Goal: Task Accomplishment & Management: Complete application form

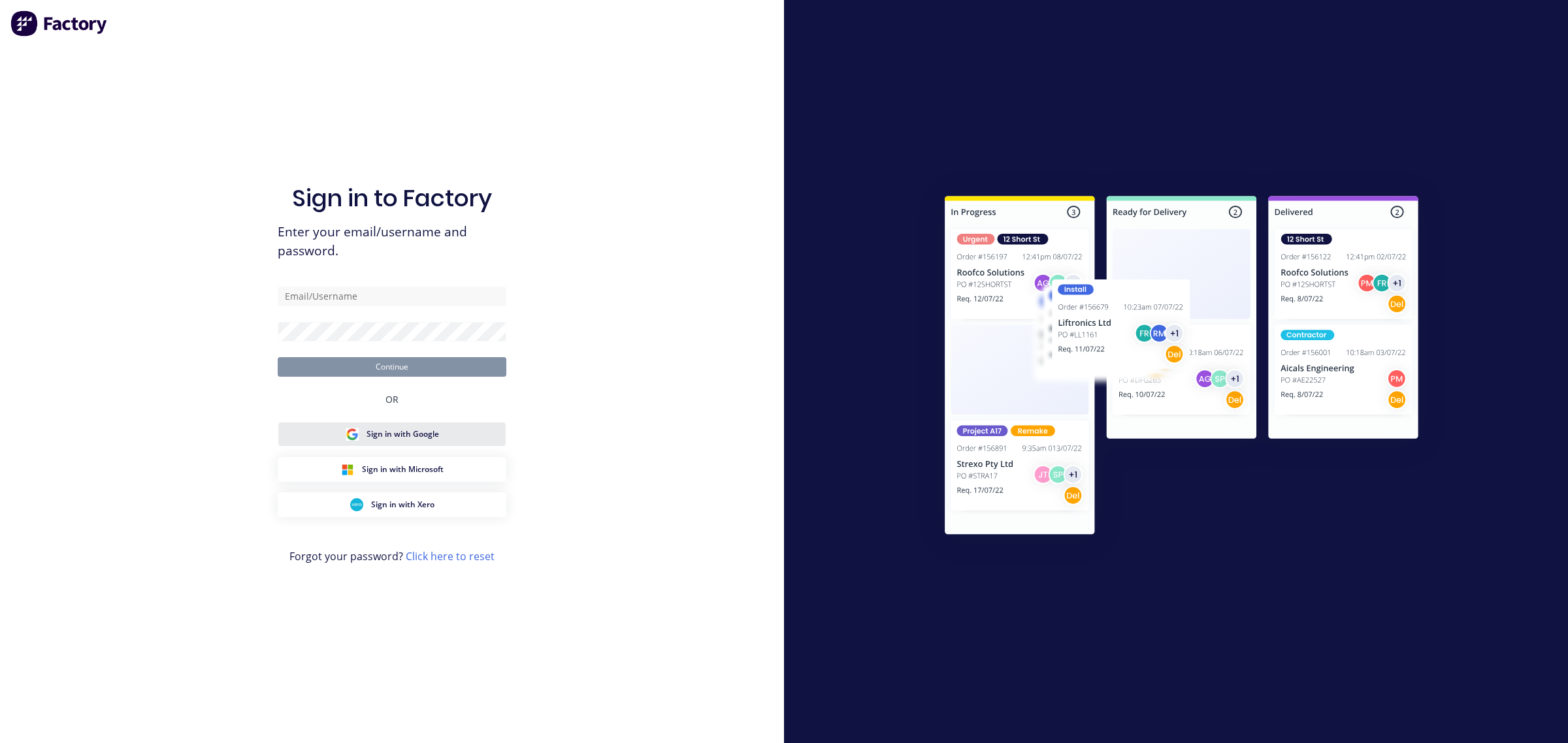
click at [387, 439] on span "Sign in with Google" at bounding box center [403, 434] width 73 height 12
click at [363, 298] on input "text" at bounding box center [392, 296] width 229 height 19
type input "[EMAIL_ADDRESS][DOMAIN_NAME]"
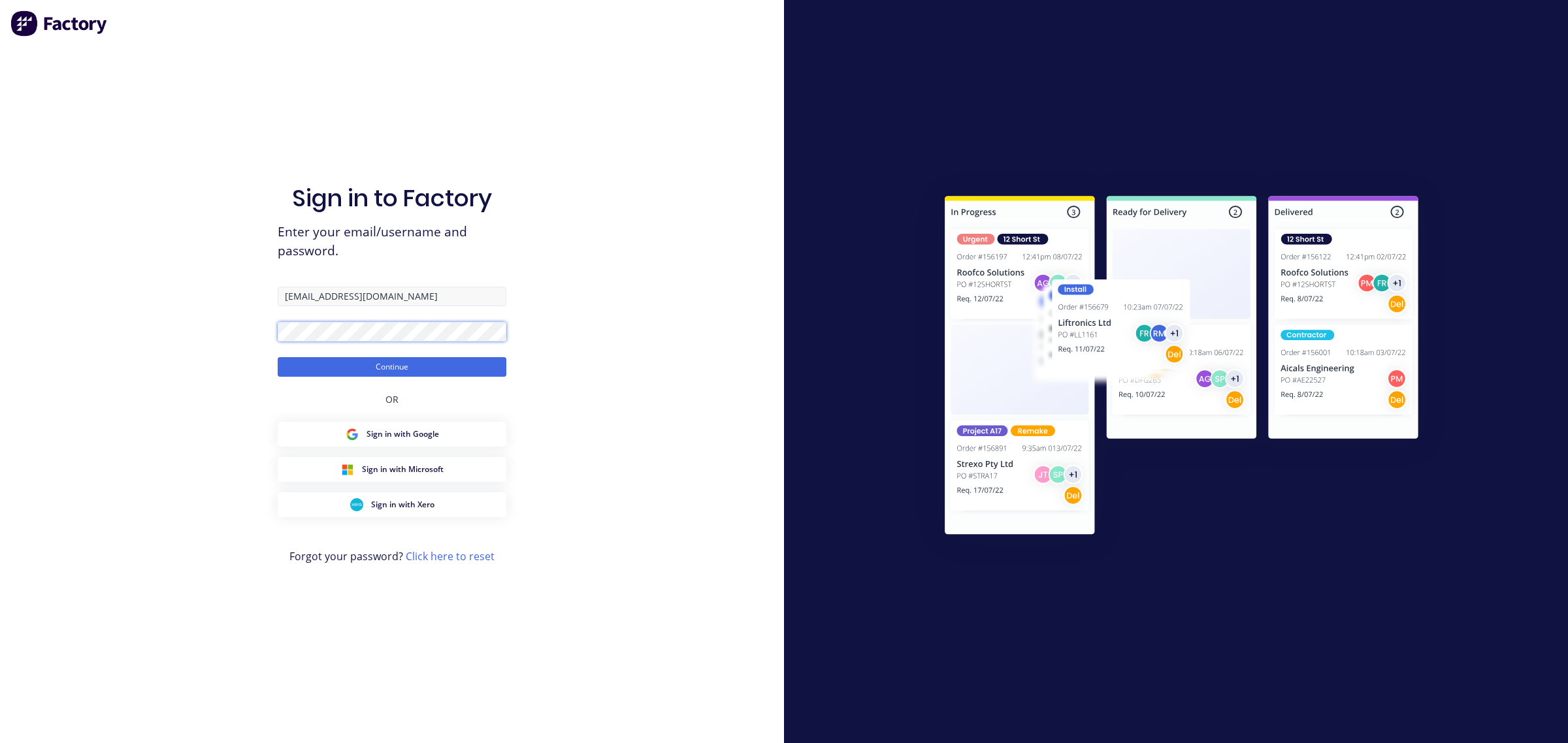
click at [277, 357] on button "Continue" at bounding box center [392, 366] width 229 height 19
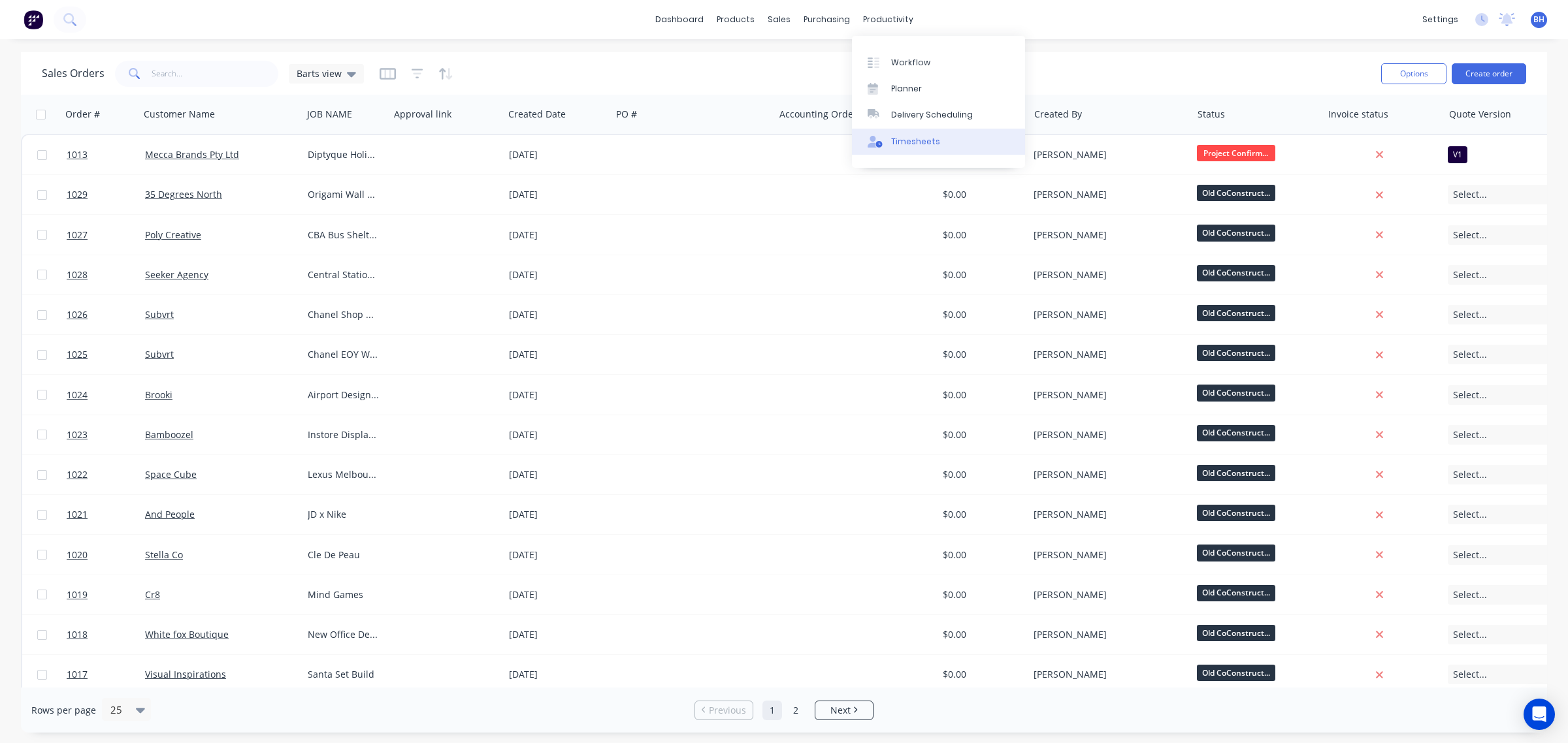
click at [896, 144] on div "Timesheets" at bounding box center [916, 142] width 49 height 12
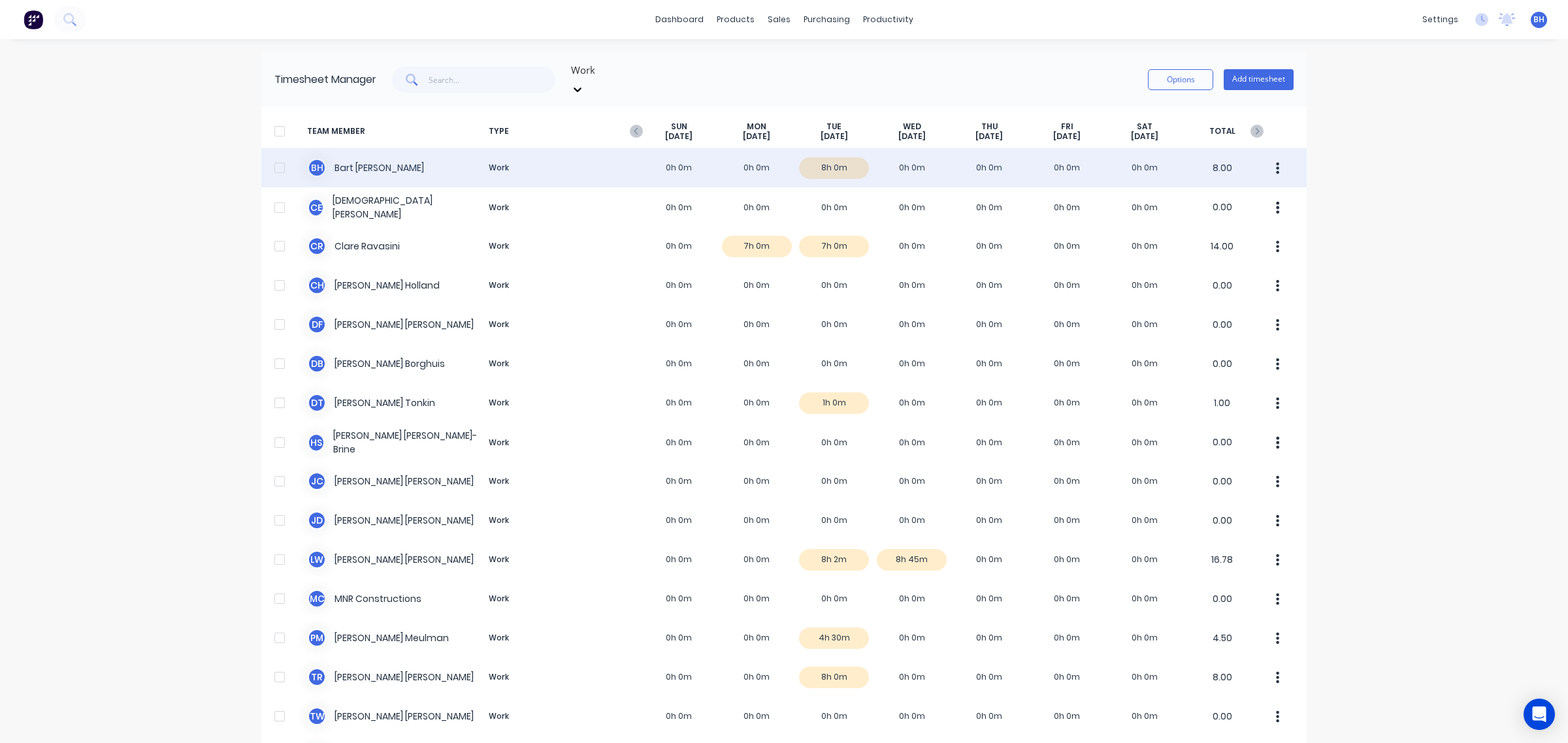
click at [740, 152] on div "B H [PERSON_NAME] Work 0h 0m 0h 0m 8h 0m 0h 0m 0h 0m 0h 0m 0h 0m 8.00" at bounding box center [784, 168] width 1045 height 39
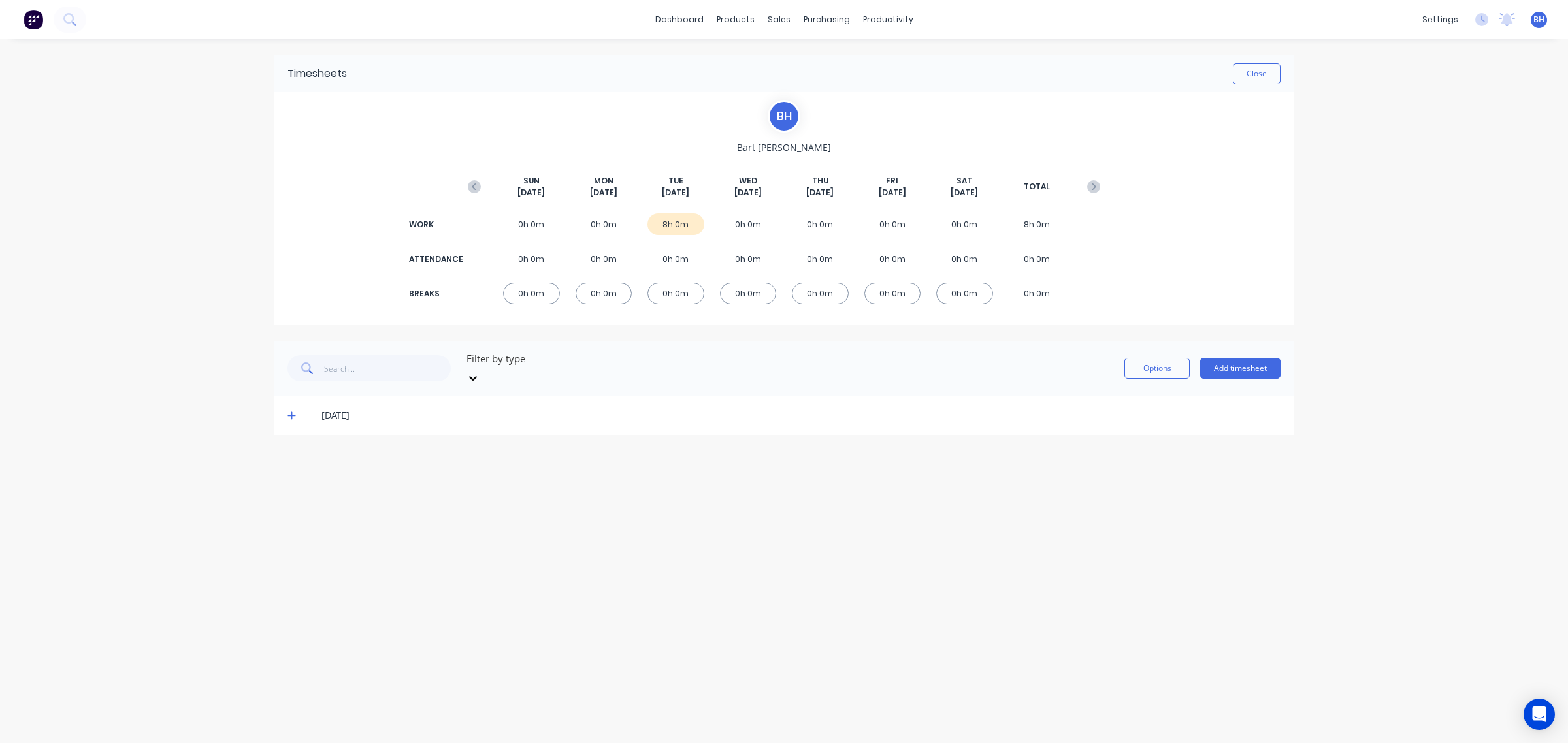
click at [596, 225] on div "0h 0m" at bounding box center [604, 225] width 57 height 22
click at [1227, 366] on button "Add timesheet" at bounding box center [1241, 368] width 80 height 21
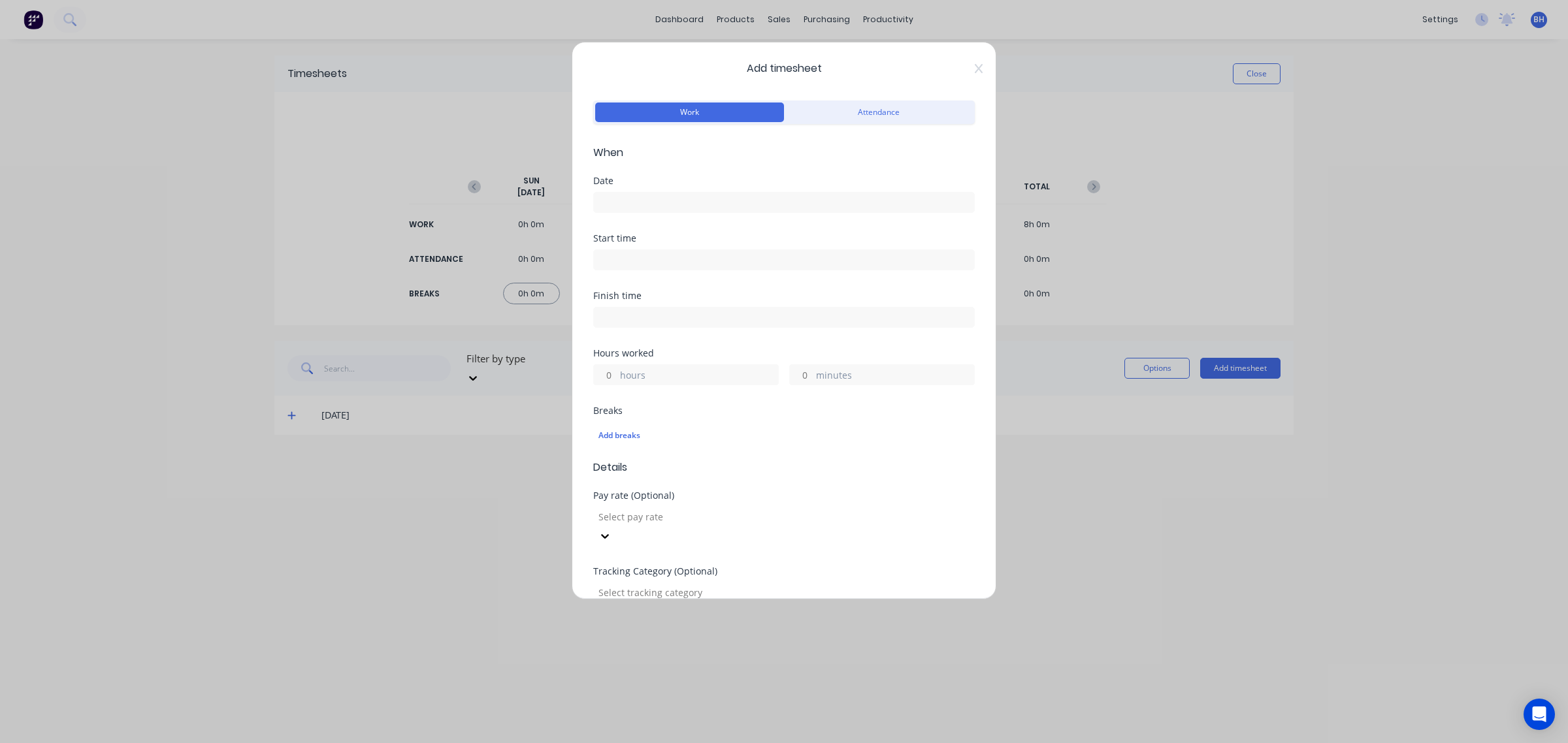
click at [699, 195] on input at bounding box center [784, 202] width 380 height 19
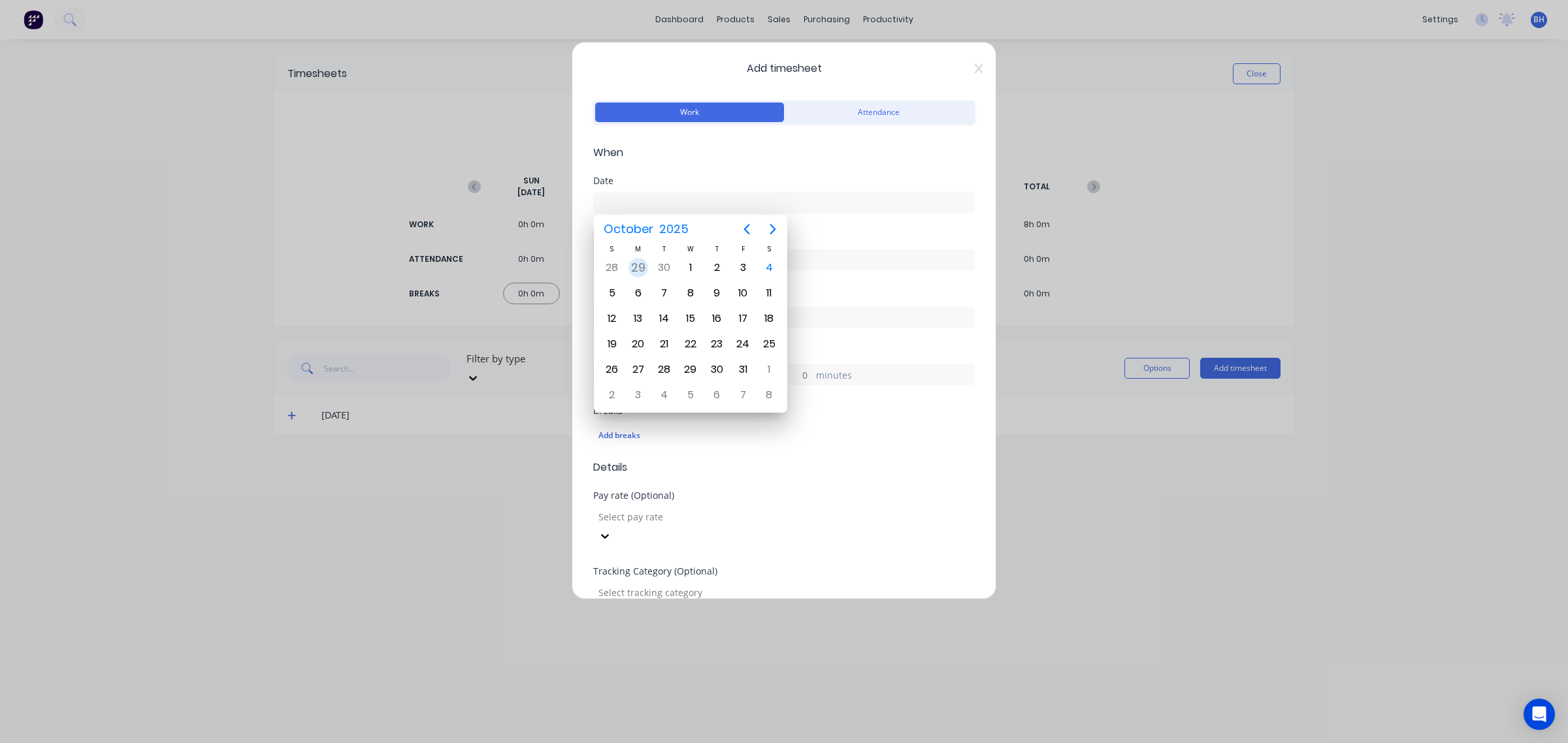
click at [639, 271] on div "29" at bounding box center [637, 267] width 19 height 19
type input "[DATE]"
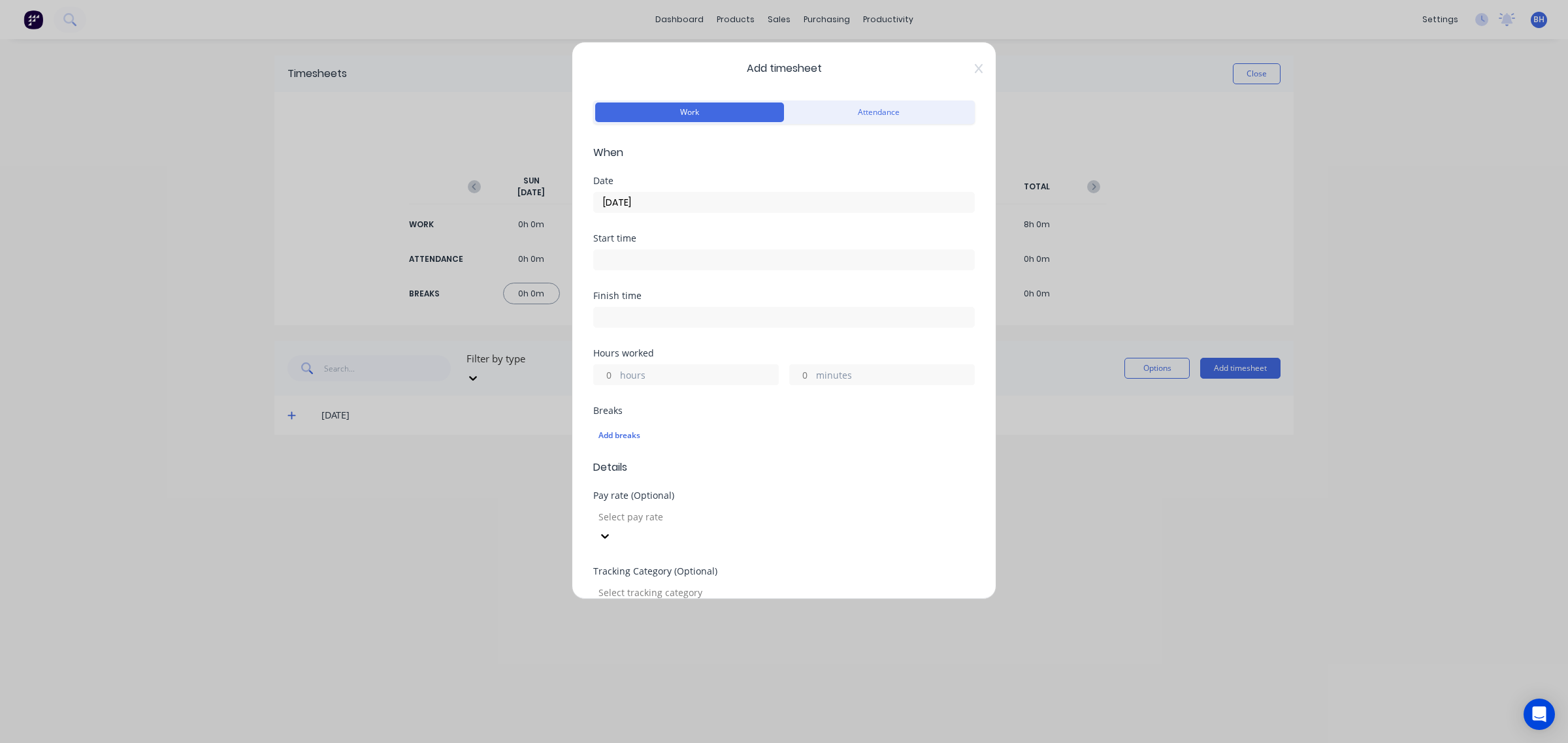
click at [636, 259] on input at bounding box center [784, 260] width 380 height 19
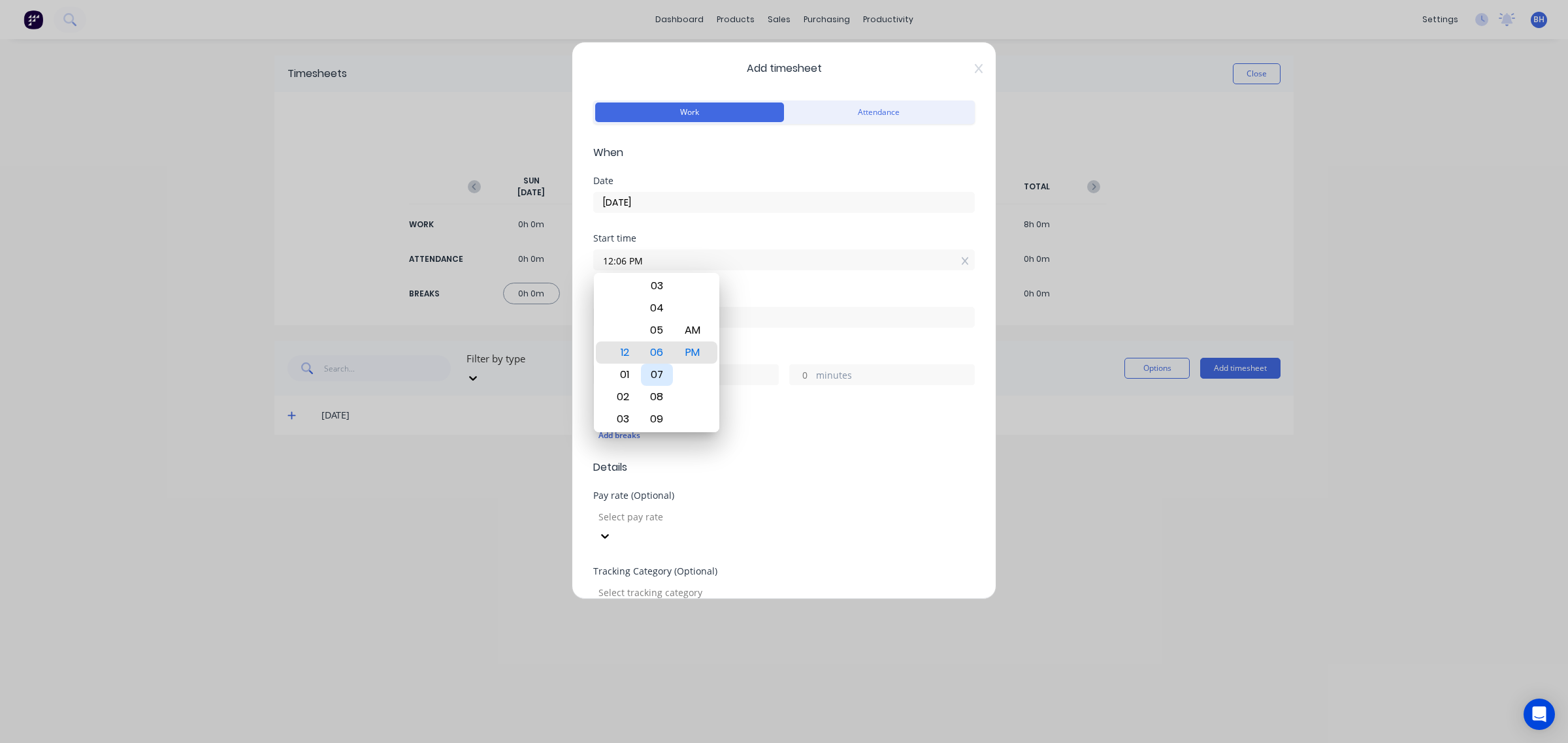
click at [657, 377] on div "07" at bounding box center [657, 375] width 32 height 23
click at [693, 326] on div "AM" at bounding box center [693, 330] width 32 height 23
click at [624, 302] on div "07" at bounding box center [621, 308] width 32 height 23
type input "07:00 AM"
click at [661, 356] on div "00" at bounding box center [657, 352] width 32 height 23
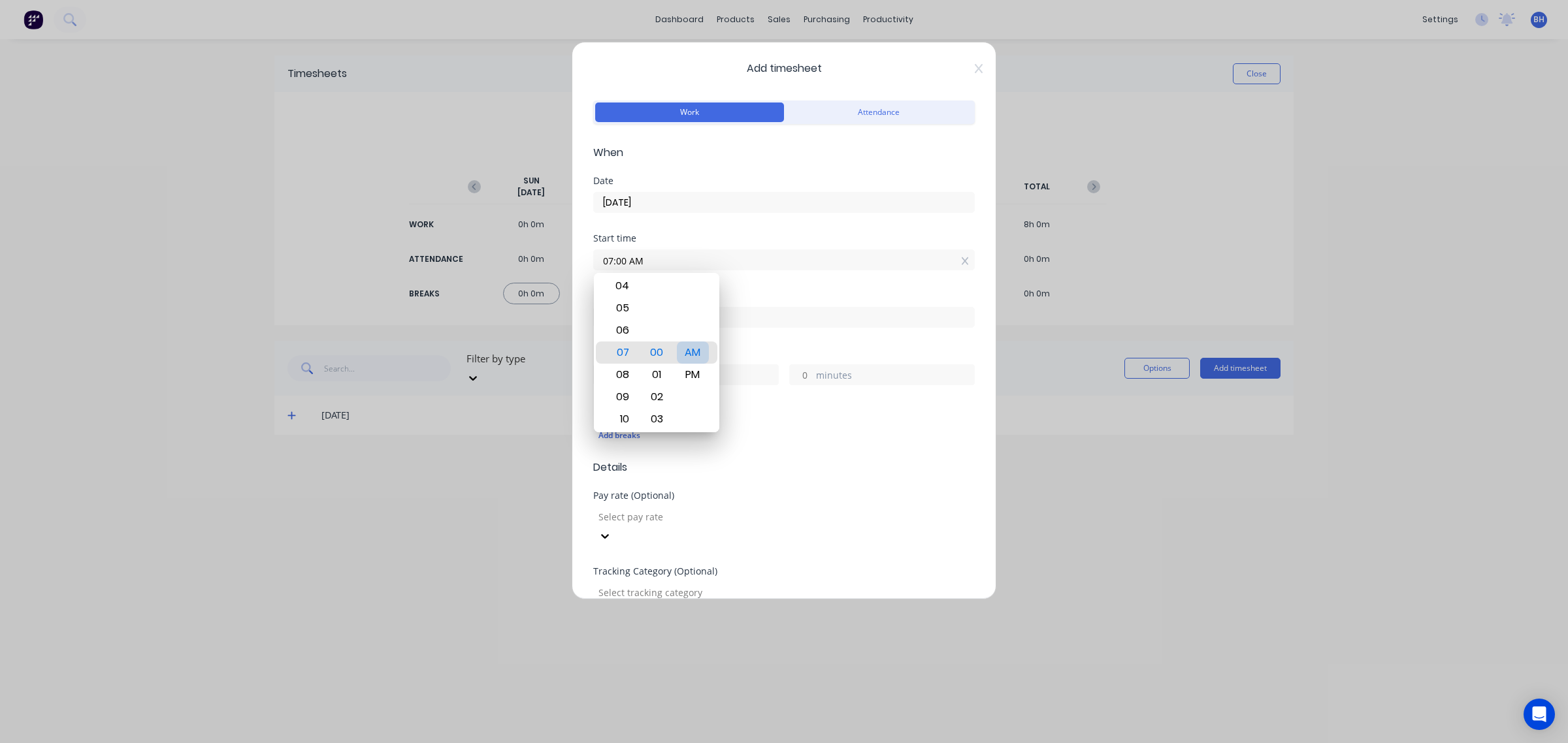
click at [696, 358] on div "AM" at bounding box center [693, 352] width 32 height 23
click at [799, 431] on div "Add breaks" at bounding box center [784, 436] width 371 height 17
click at [651, 313] on input at bounding box center [784, 316] width 380 height 19
type input "12:06 PM"
type input "5"
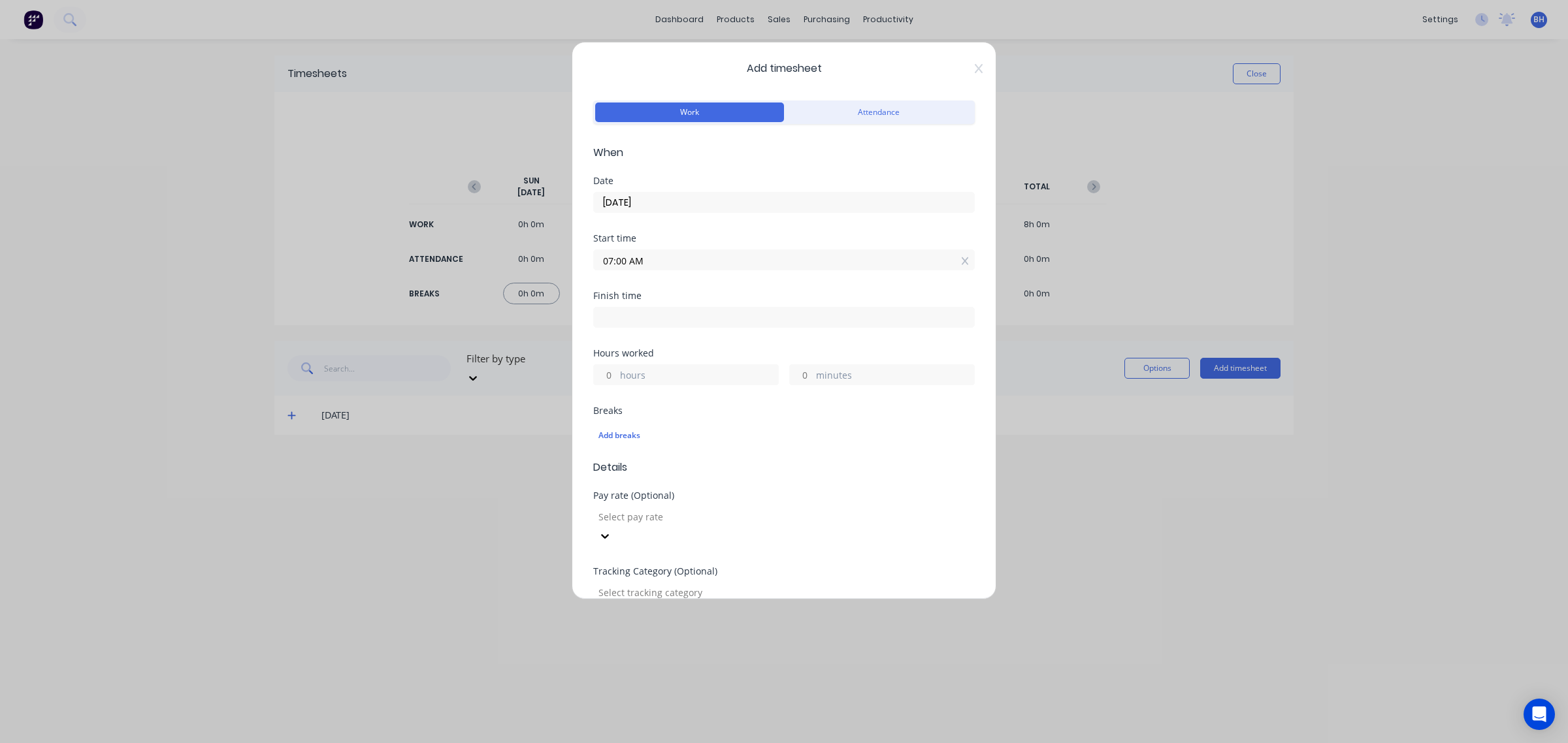
type input "6"
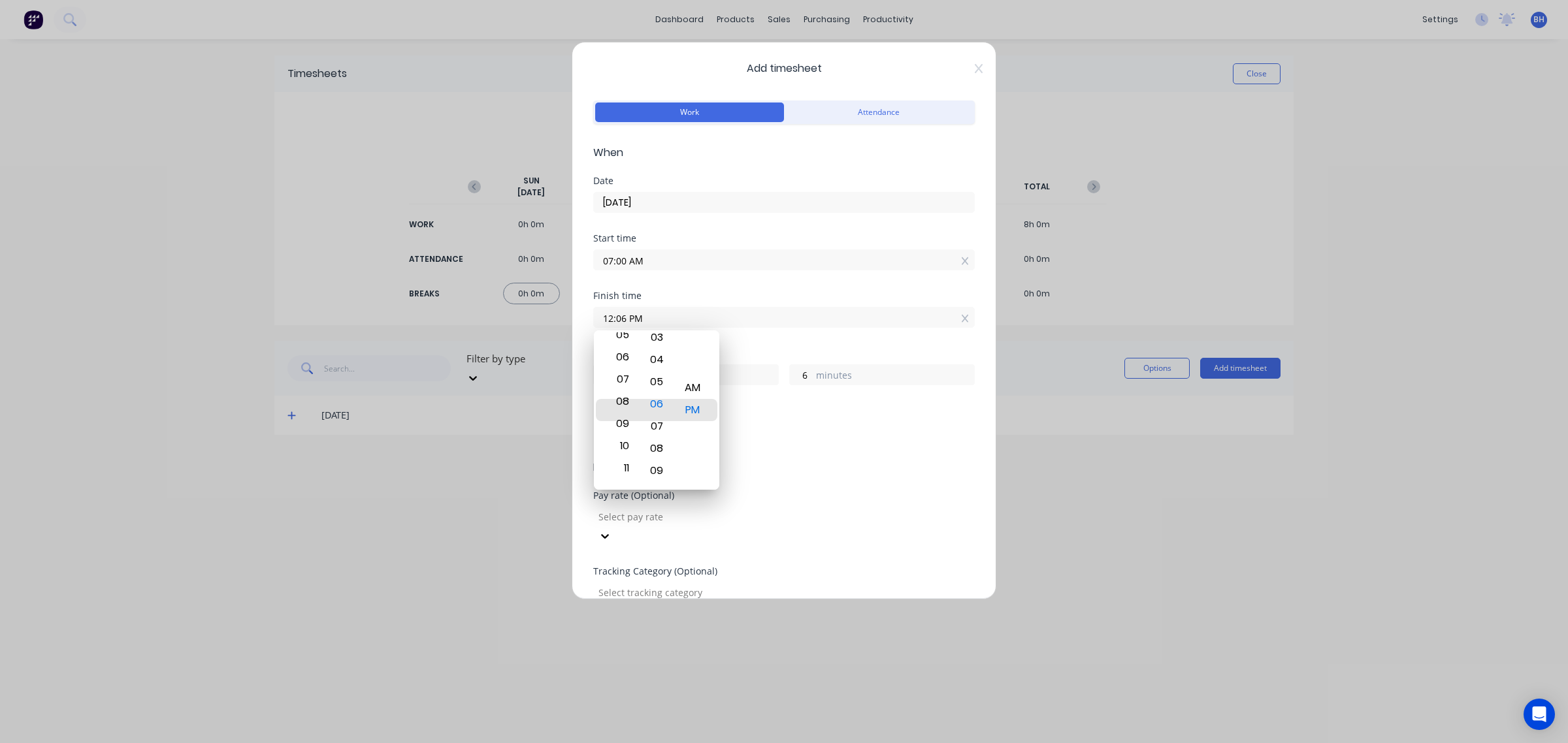
type input "08:06 PM"
type input "13"
type input "08:07 PM"
type input "7"
type input "11:07 PM"
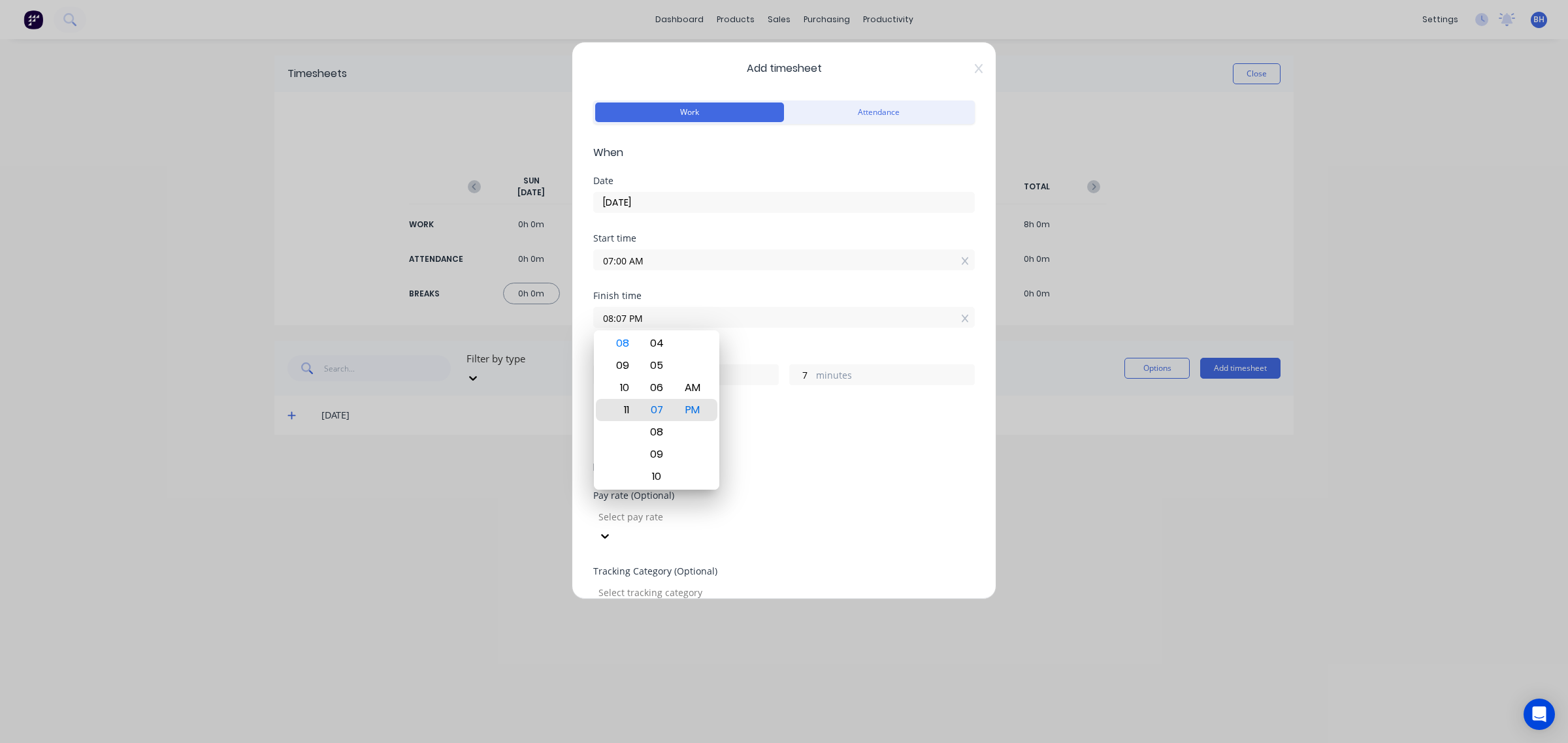
type input "16"
type input "12:07 PM"
type input "5"
type input "05:07 PM"
type input "10"
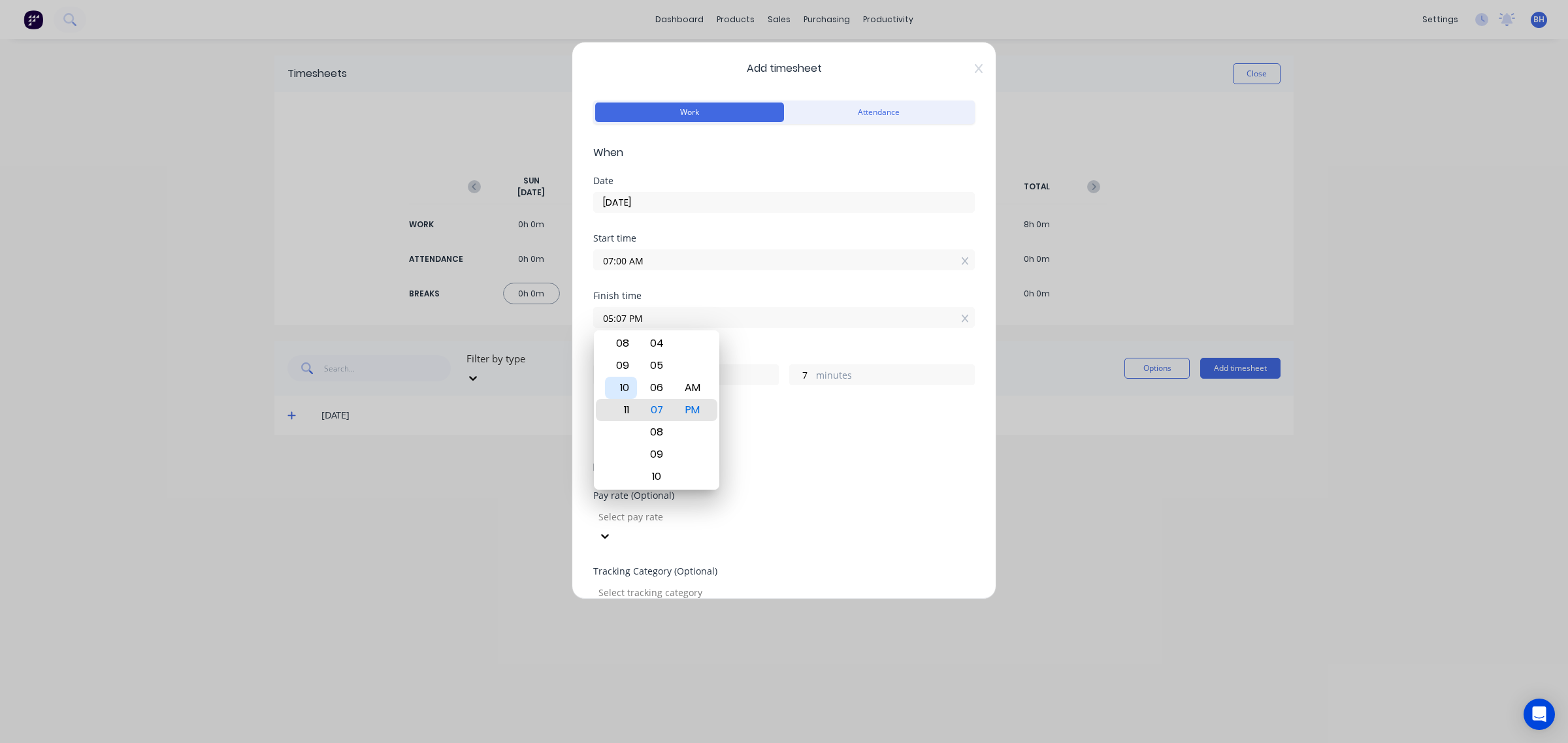
type input "11:07 PM"
type input "16"
type input "12:07 PM"
type input "5"
type input "12:06 PM"
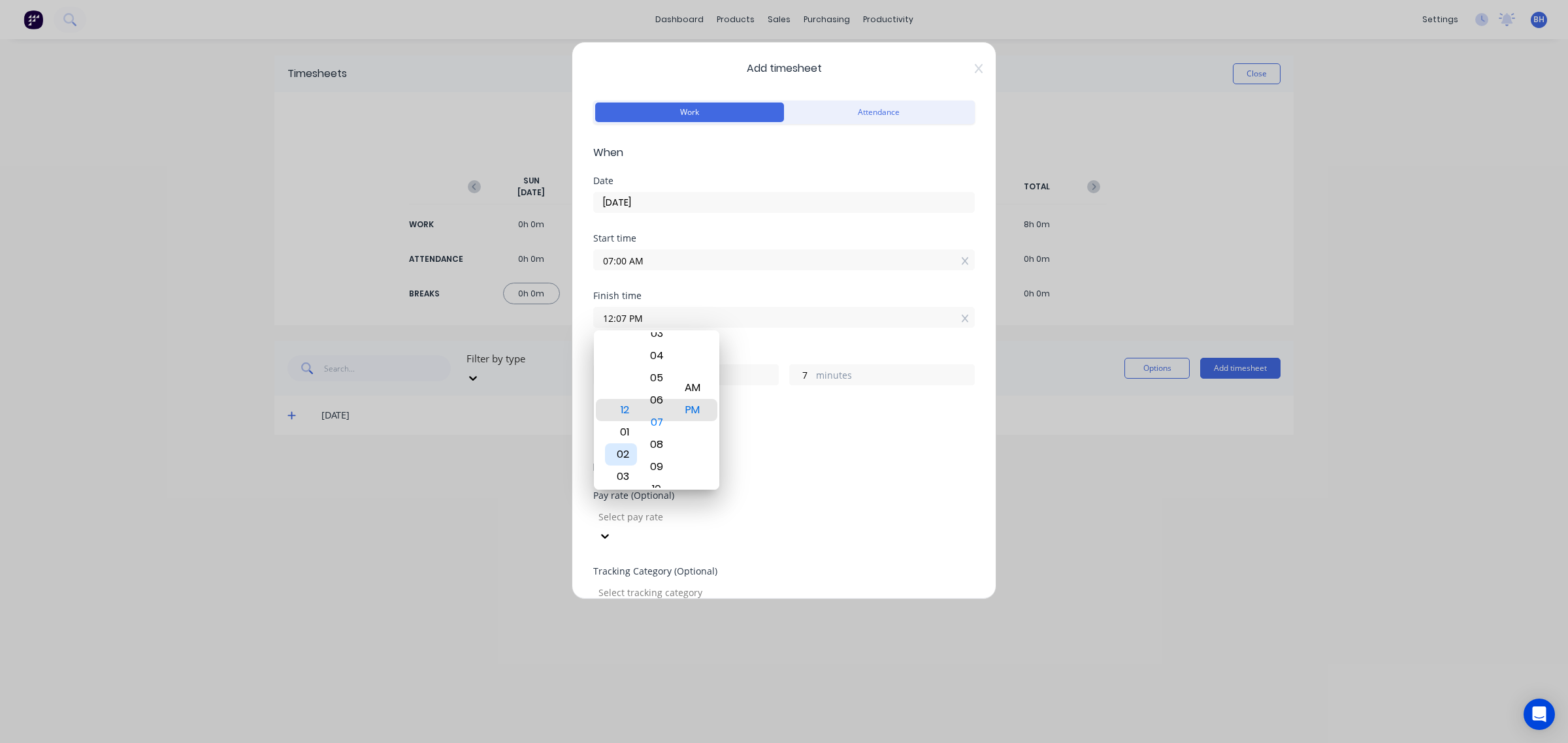
type input "6"
click at [622, 472] on div "03" at bounding box center [621, 477] width 32 height 23
type input "03:06 PM"
type input "8"
type input "03:30 PM"
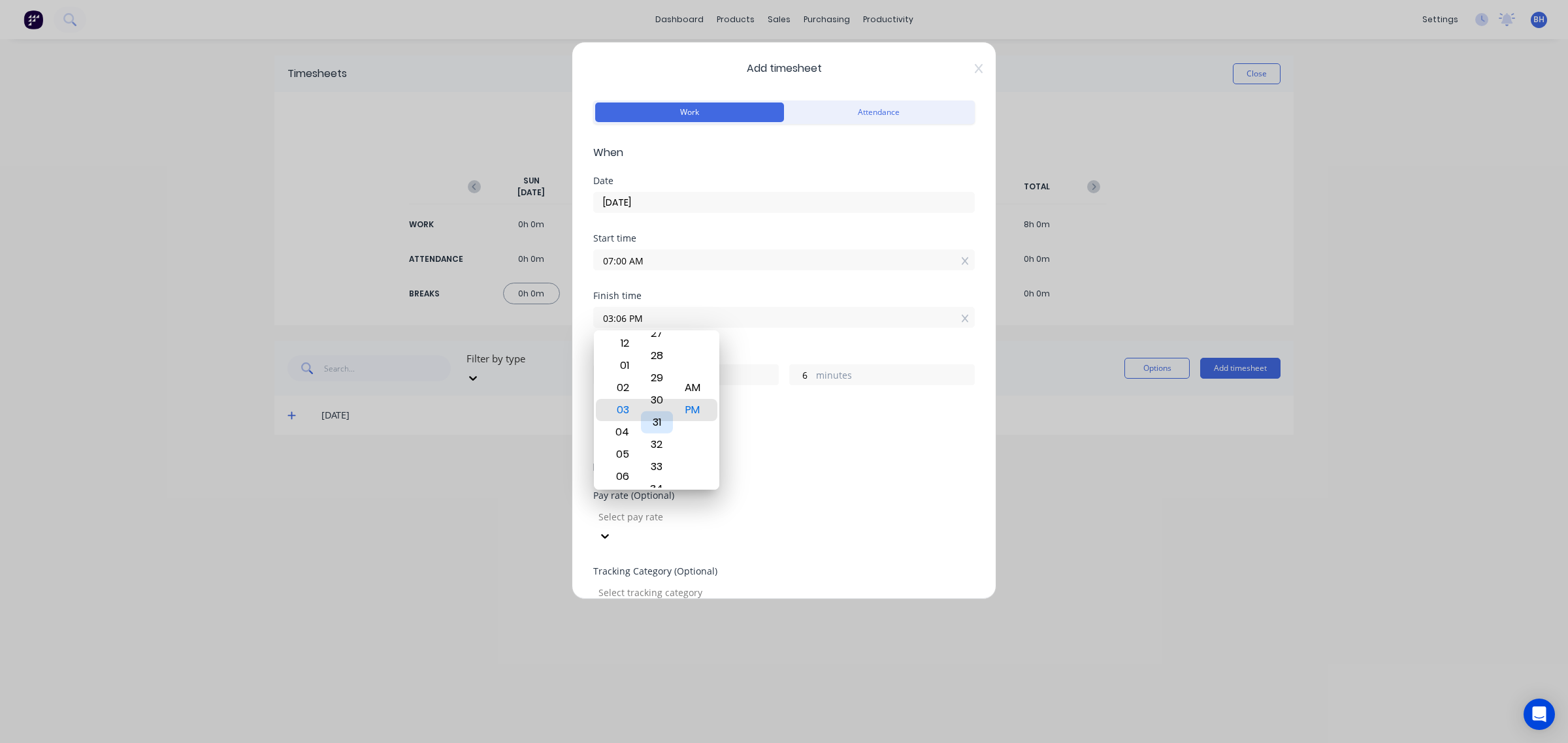
type input "30"
click at [657, 405] on div "30" at bounding box center [657, 410] width 32 height 23
click at [856, 468] on span "Details" at bounding box center [784, 468] width 382 height 16
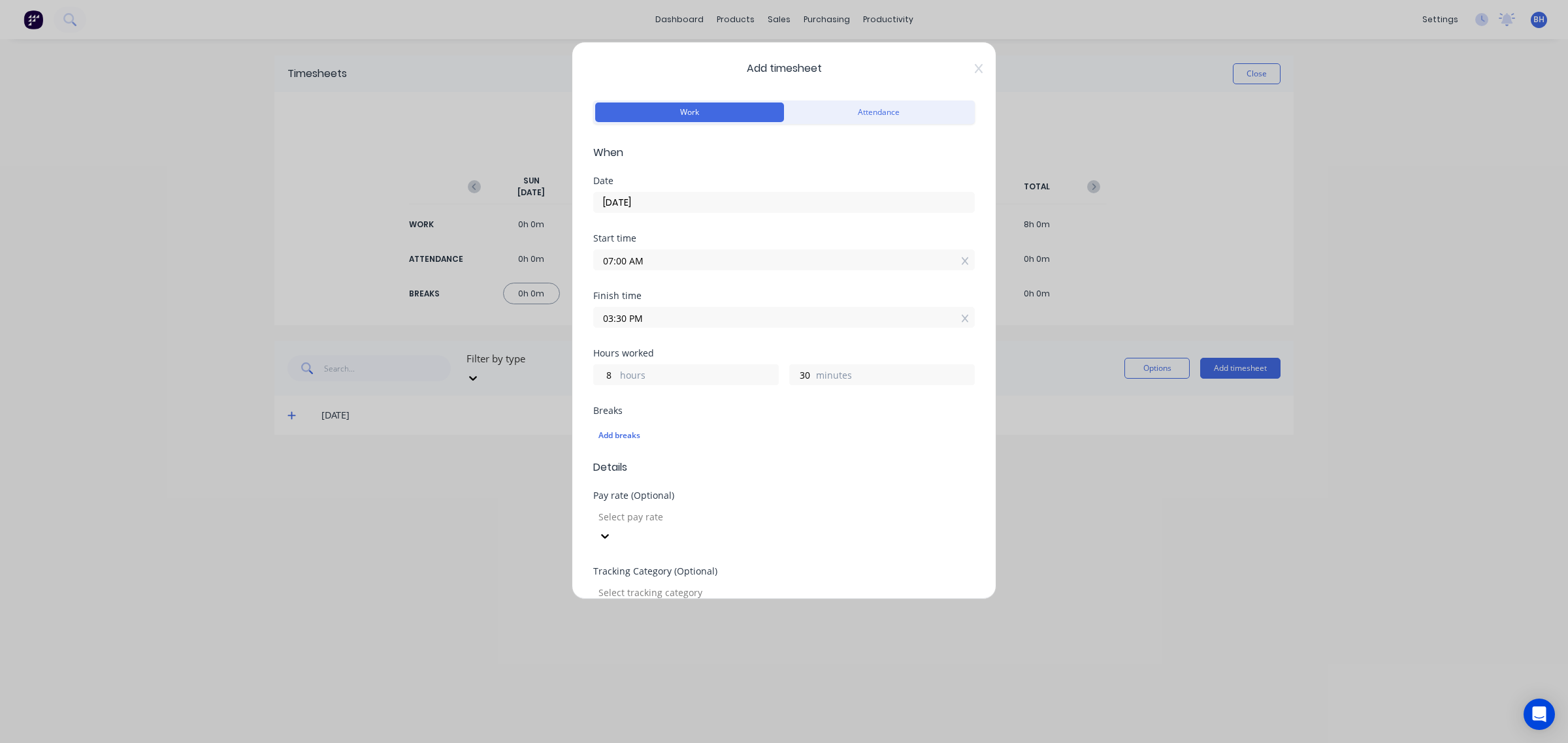
click at [685, 322] on input "03:30 PM" at bounding box center [784, 316] width 380 height 19
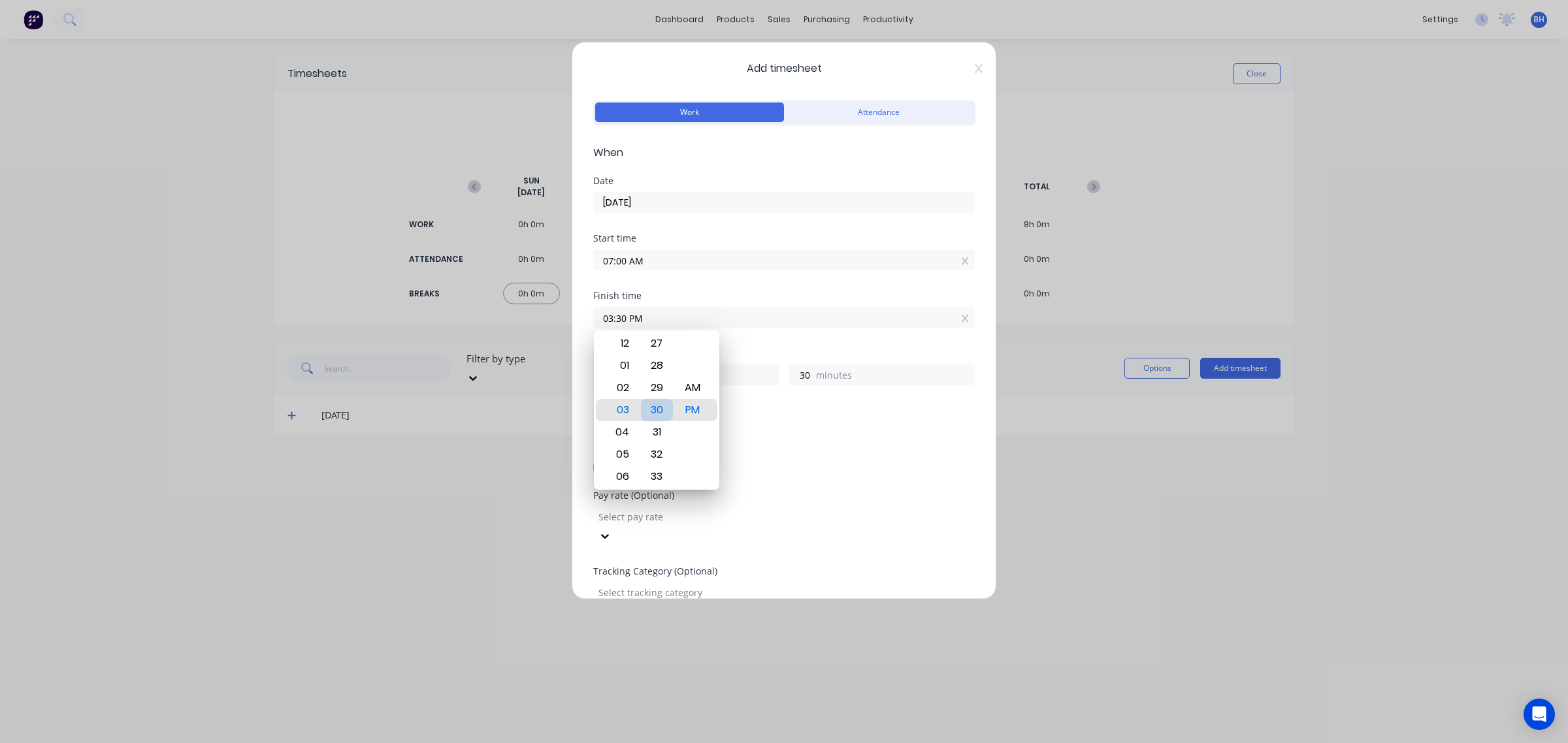
click at [652, 442] on div "31" at bounding box center [657, 432] width 32 height 23
type input "03:29 PM"
type input "29"
type input "03:00 PM"
type input "0"
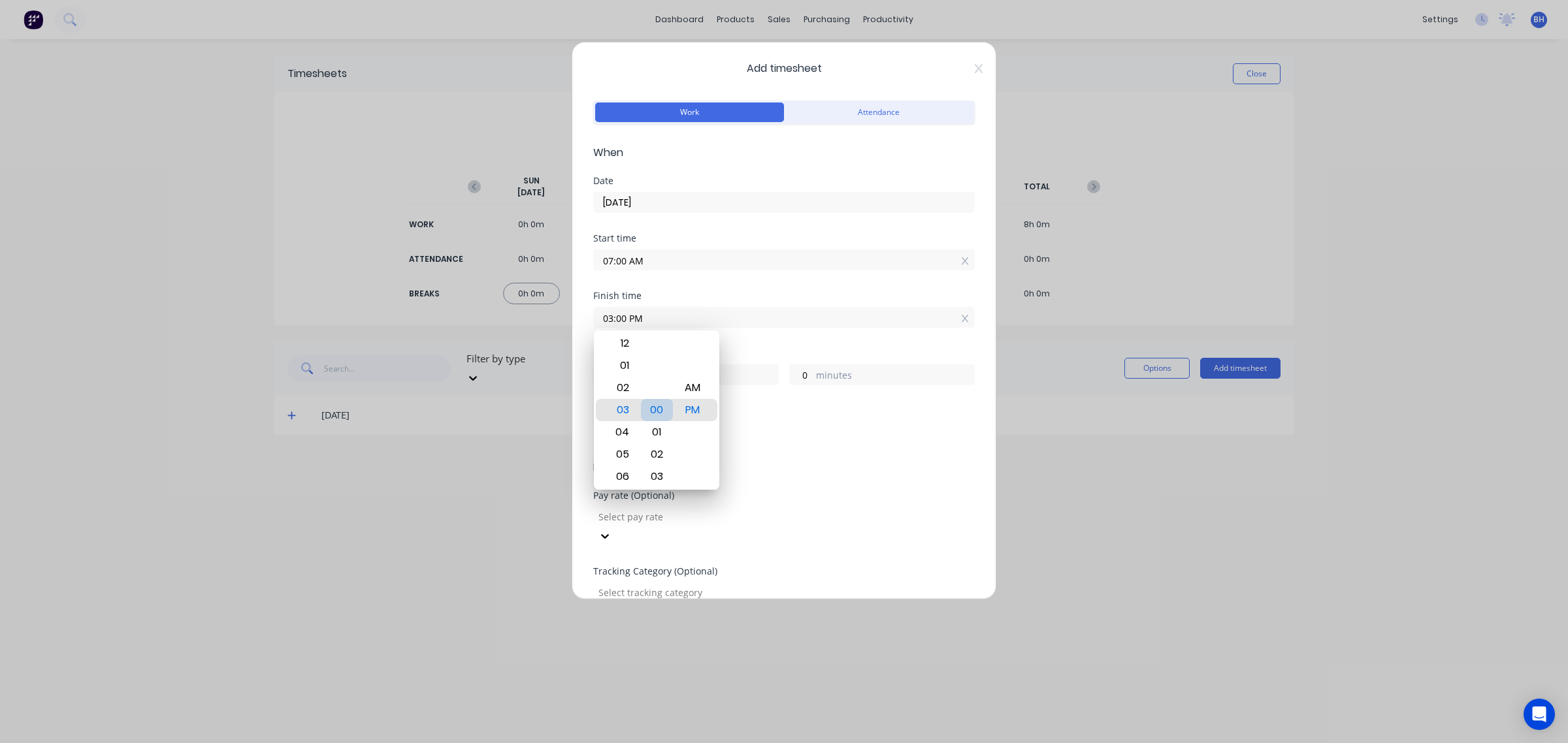
click at [656, 406] on div "00" at bounding box center [657, 410] width 32 height 23
click at [779, 435] on div "Add breaks" at bounding box center [784, 436] width 371 height 17
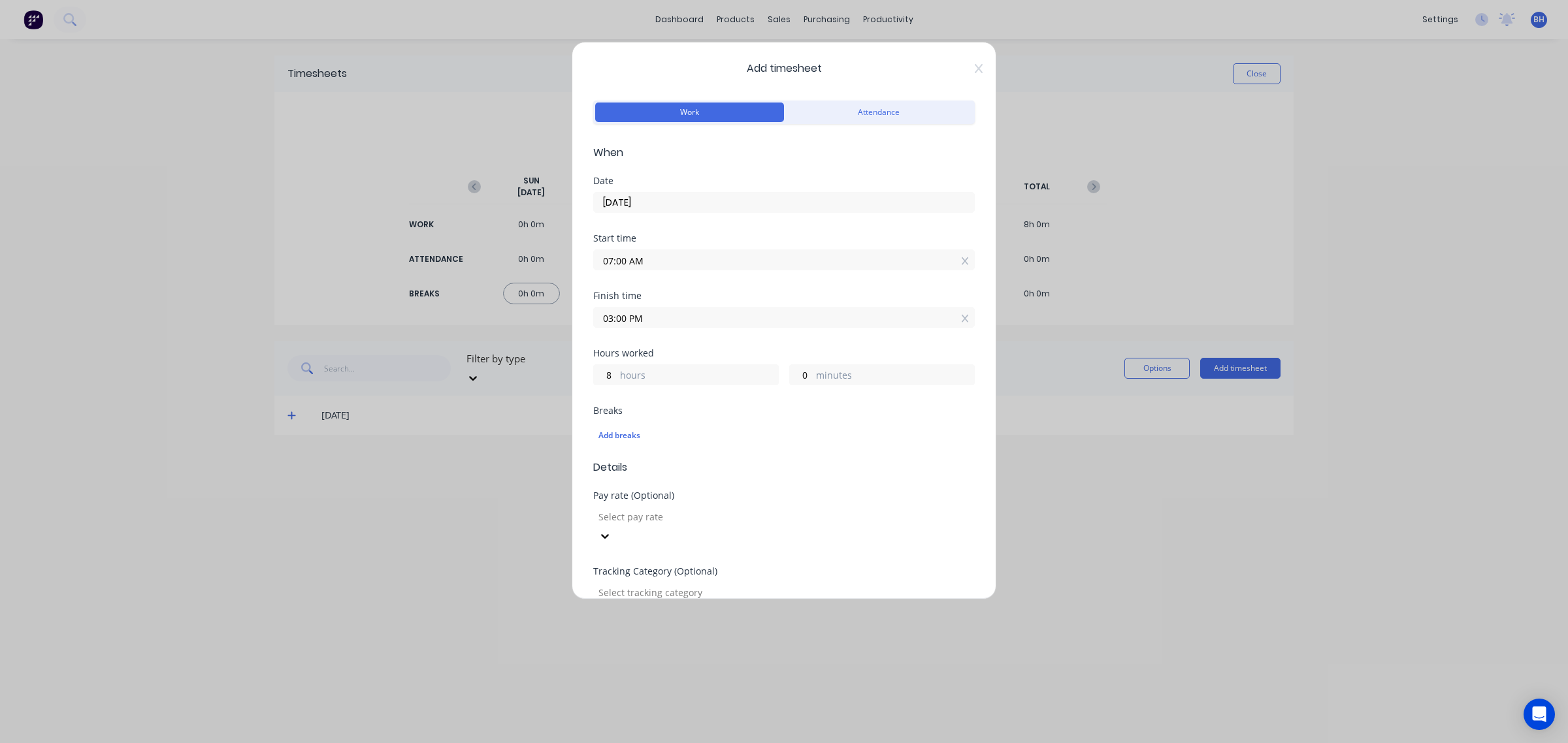
click at [684, 518] on div at bounding box center [691, 517] width 188 height 17
click at [652, 584] on div at bounding box center [691, 593] width 188 height 17
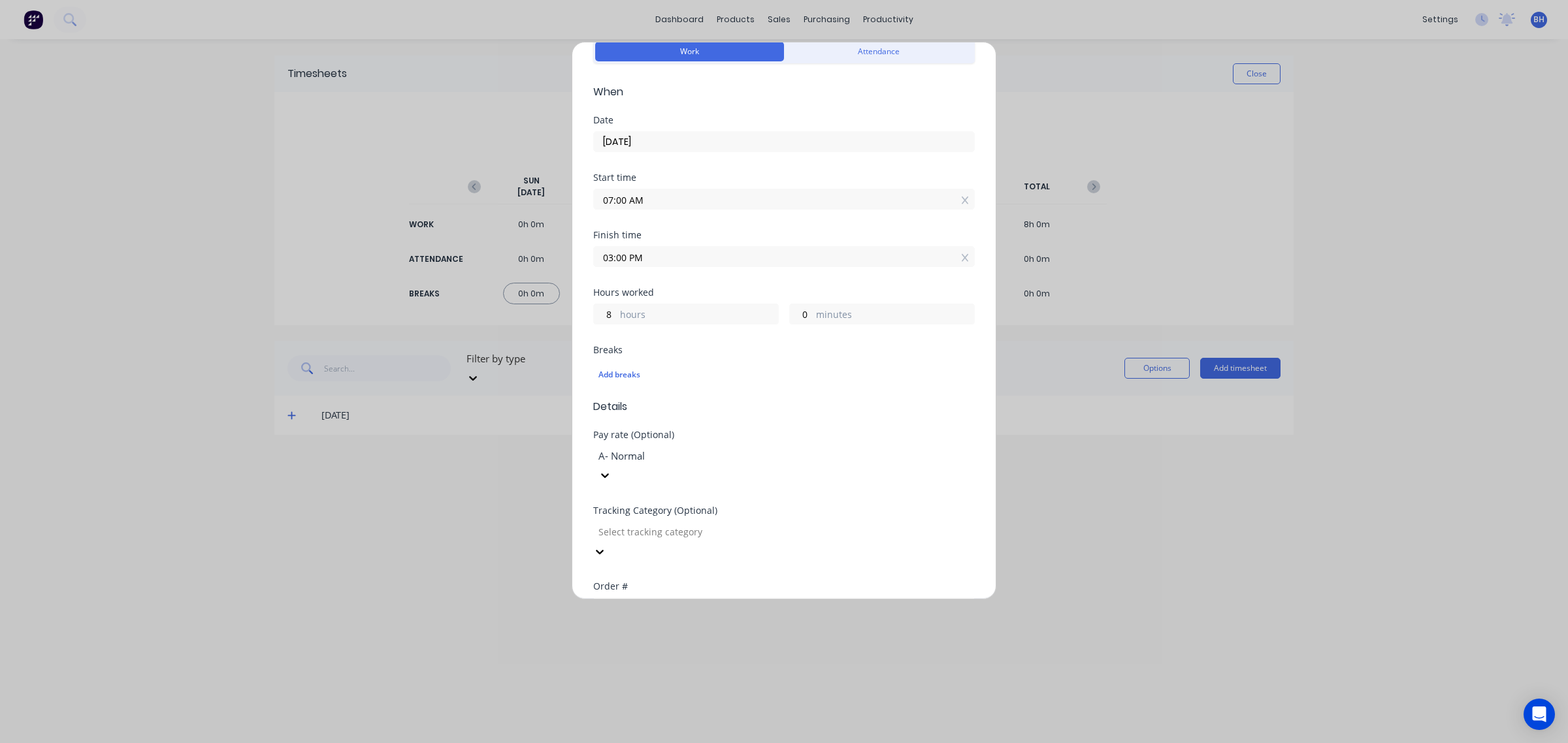
scroll to position [76, 0]
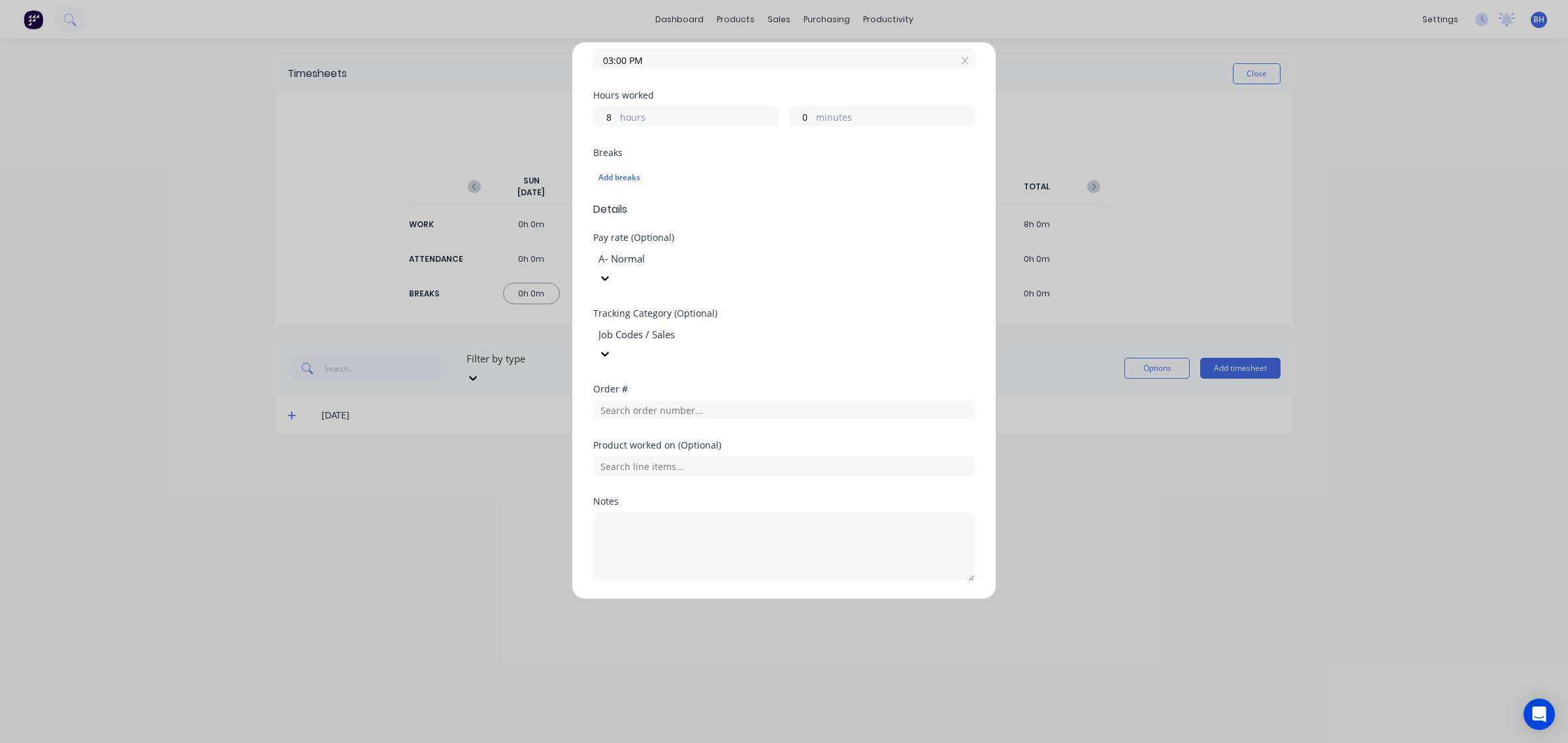
scroll to position [263, 0]
click at [789, 598] on button "Add manual time entry" at bounding box center [753, 608] width 110 height 21
click at [725, 598] on button "Add manual time entry" at bounding box center [753, 608] width 110 height 21
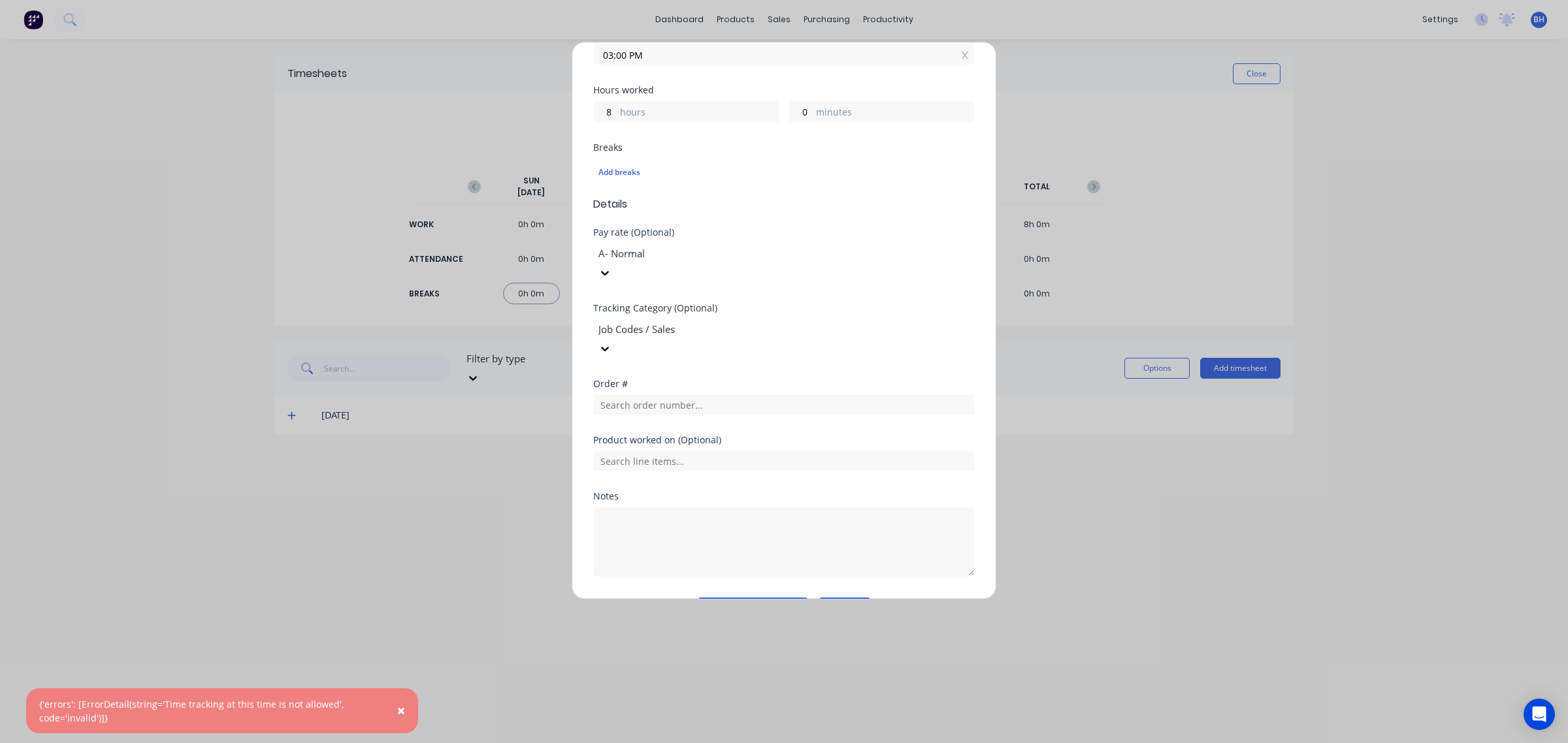
click at [839, 598] on button "Cancel" at bounding box center [845, 608] width 53 height 21
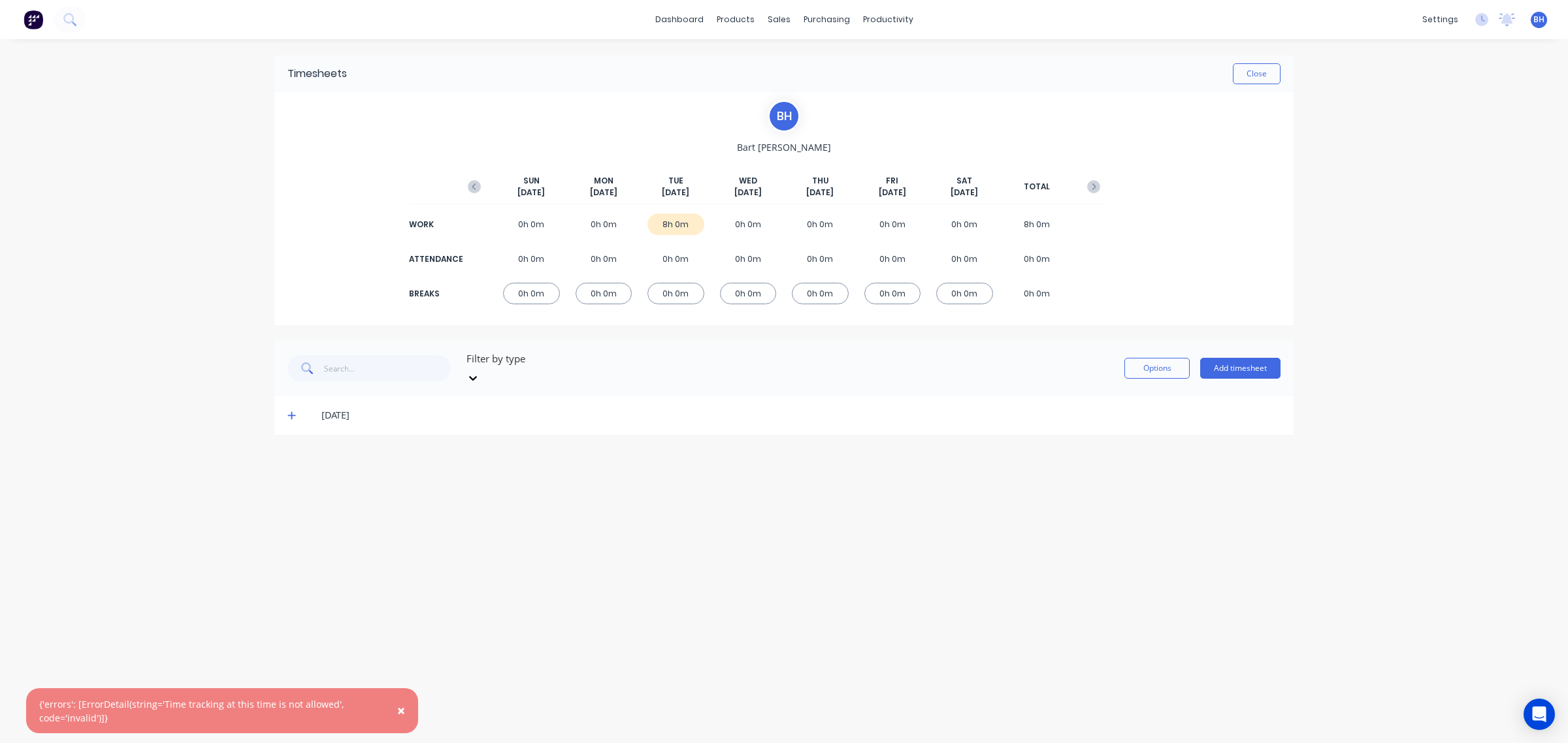
click at [596, 291] on div "0h 0m" at bounding box center [604, 294] width 57 height 22
click at [596, 226] on div "0h 0m" at bounding box center [604, 225] width 57 height 22
click at [289, 412] on icon at bounding box center [291, 416] width 8 height 8
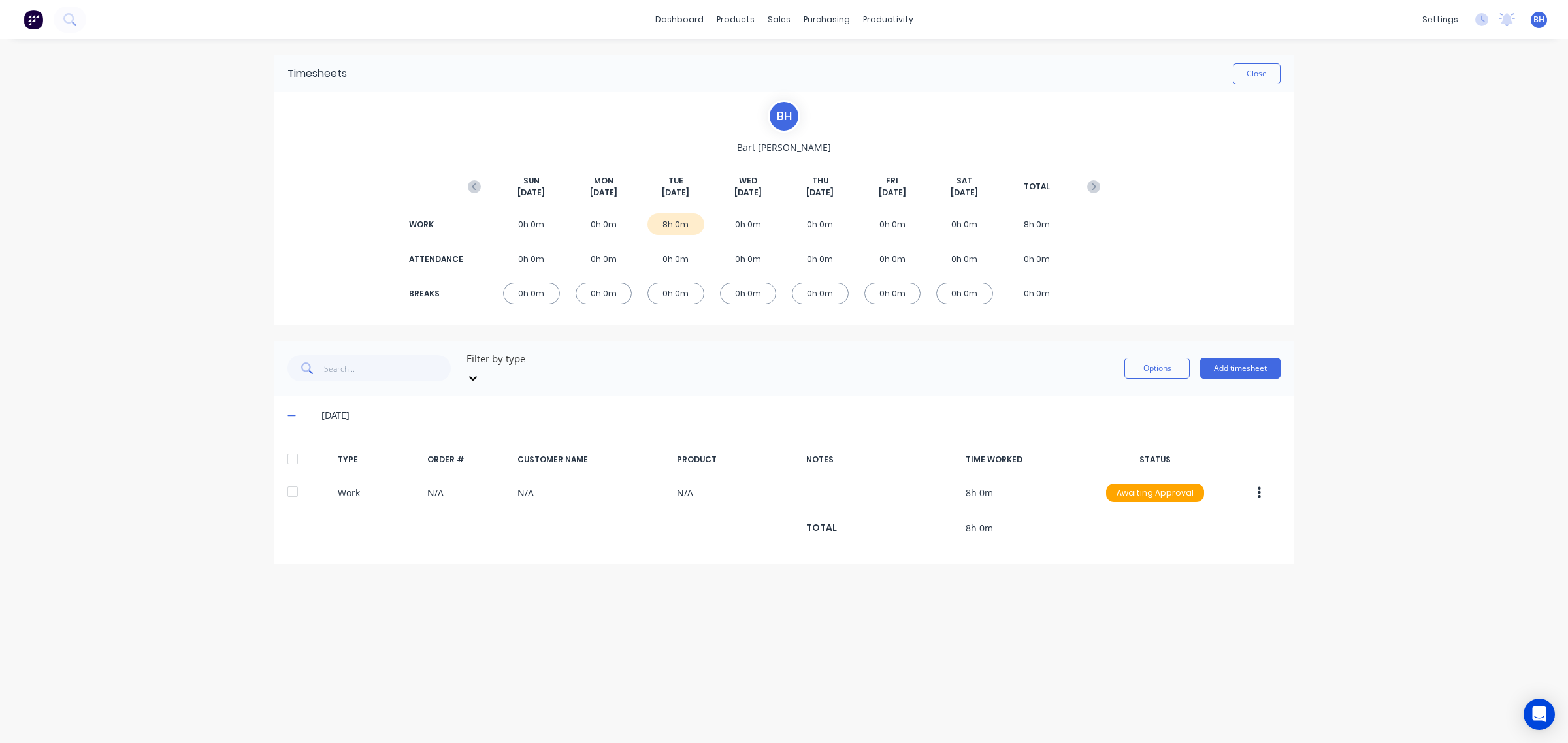
click at [289, 415] on icon at bounding box center [291, 416] width 8 height 2
click at [1176, 367] on button "Options" at bounding box center [1157, 368] width 65 height 21
click at [1007, 447] on div "Timesheets Close B H [PERSON_NAME] [DATE] [DATE] [DATE] [DATE] [DATE] [DATE] [D…" at bounding box center [784, 378] width 1045 height 678
click at [1222, 364] on button "Add timesheet" at bounding box center [1241, 368] width 80 height 21
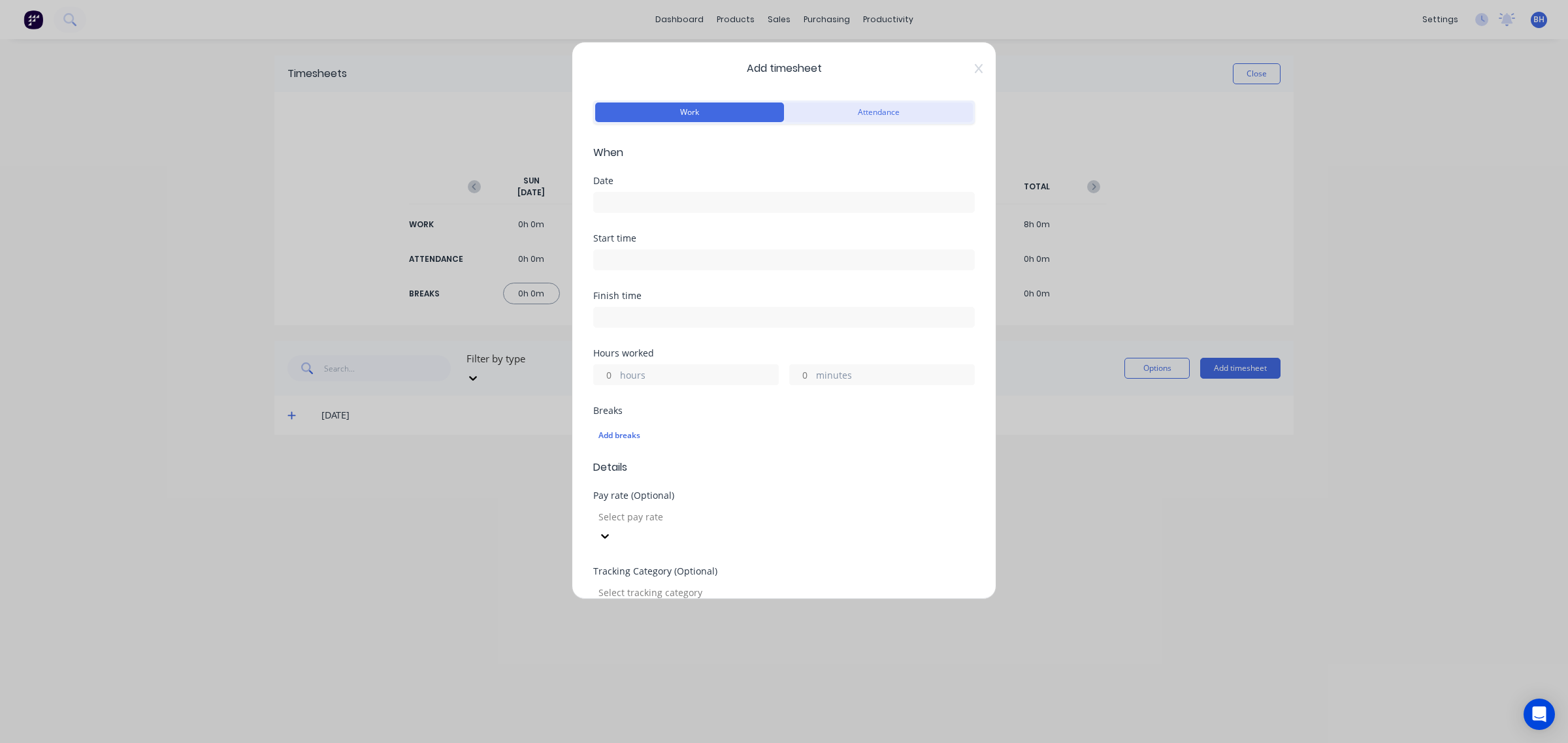
click at [876, 109] on button "Attendance" at bounding box center [879, 112] width 189 height 19
click at [657, 206] on input at bounding box center [784, 202] width 380 height 19
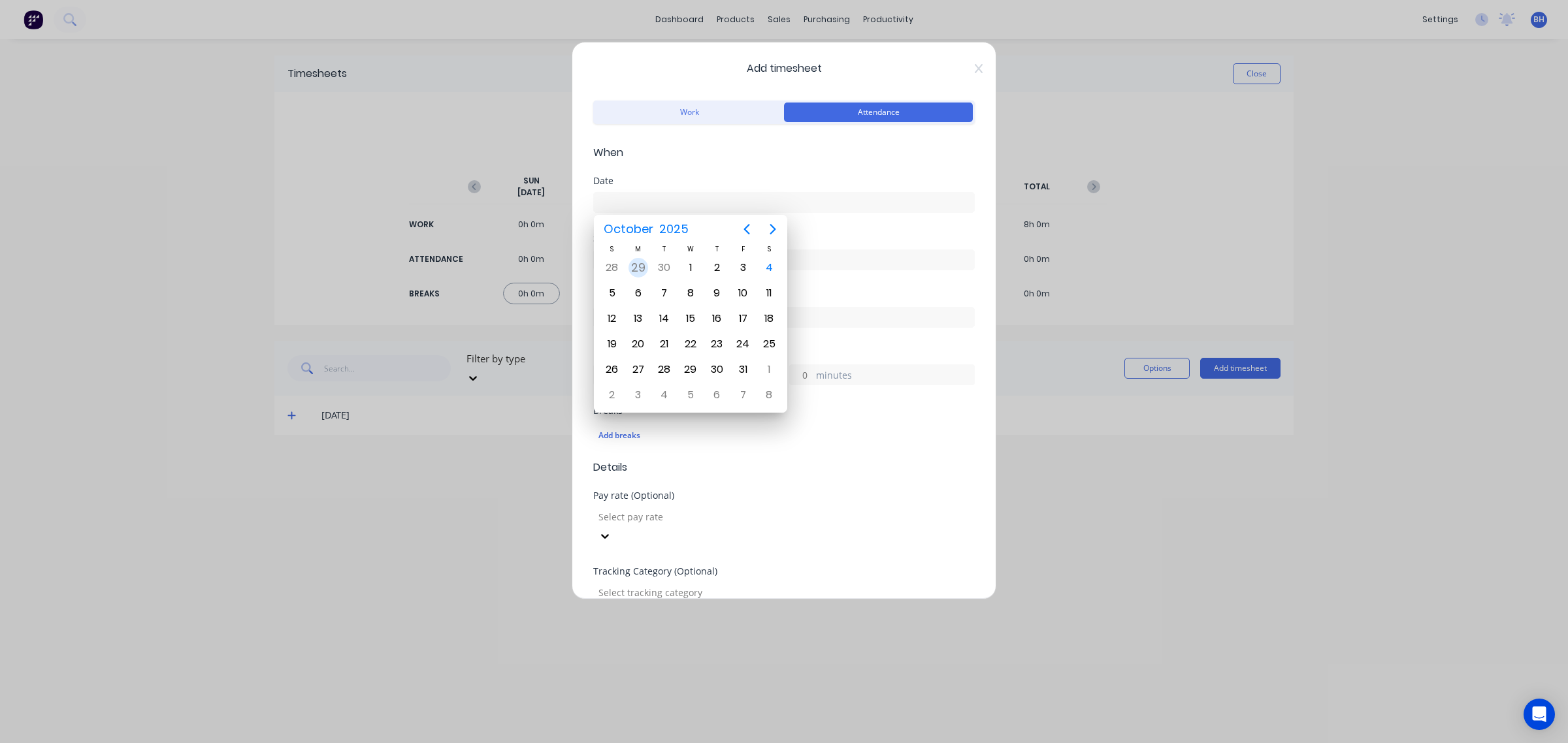
click at [632, 265] on div "29" at bounding box center [637, 267] width 19 height 19
type input "[DATE]"
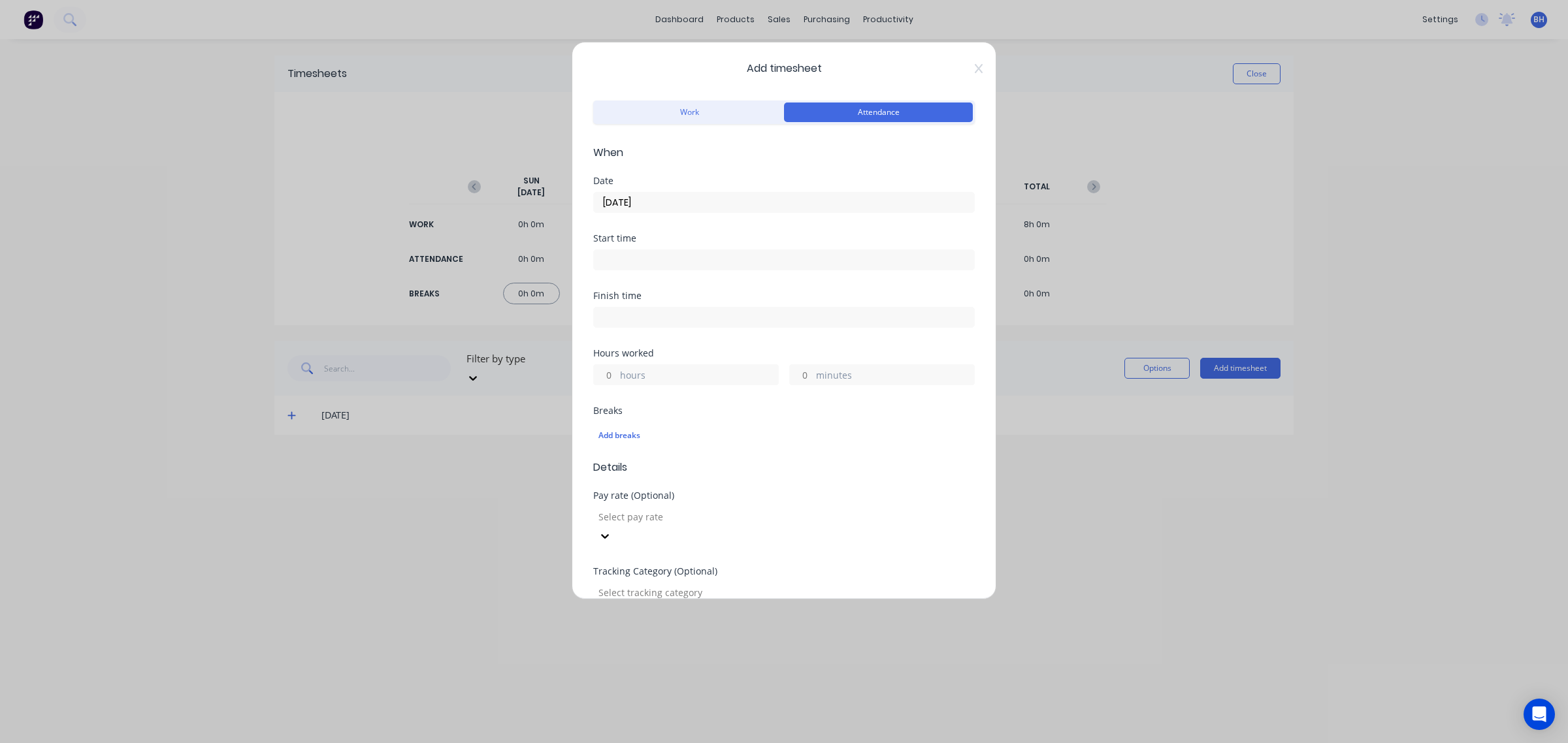
click at [629, 259] on input at bounding box center [784, 260] width 380 height 19
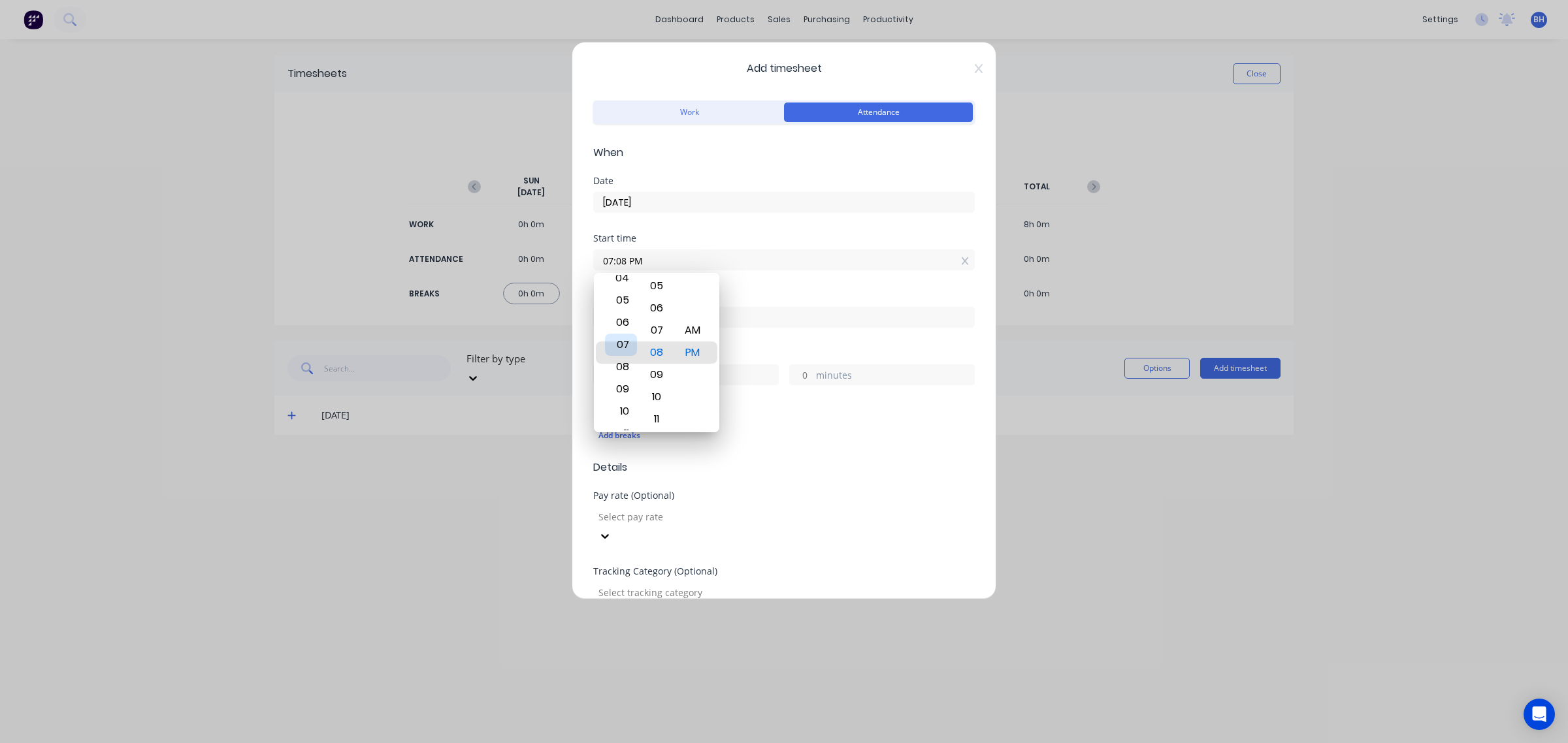
click at [618, 344] on div "07" at bounding box center [621, 345] width 32 height 23
click at [656, 353] on div "00" at bounding box center [657, 352] width 32 height 23
click at [691, 330] on div "AM" at bounding box center [693, 336] width 32 height 23
click at [703, 338] on div "AM" at bounding box center [693, 330] width 32 height 23
type input "07:00 AM"
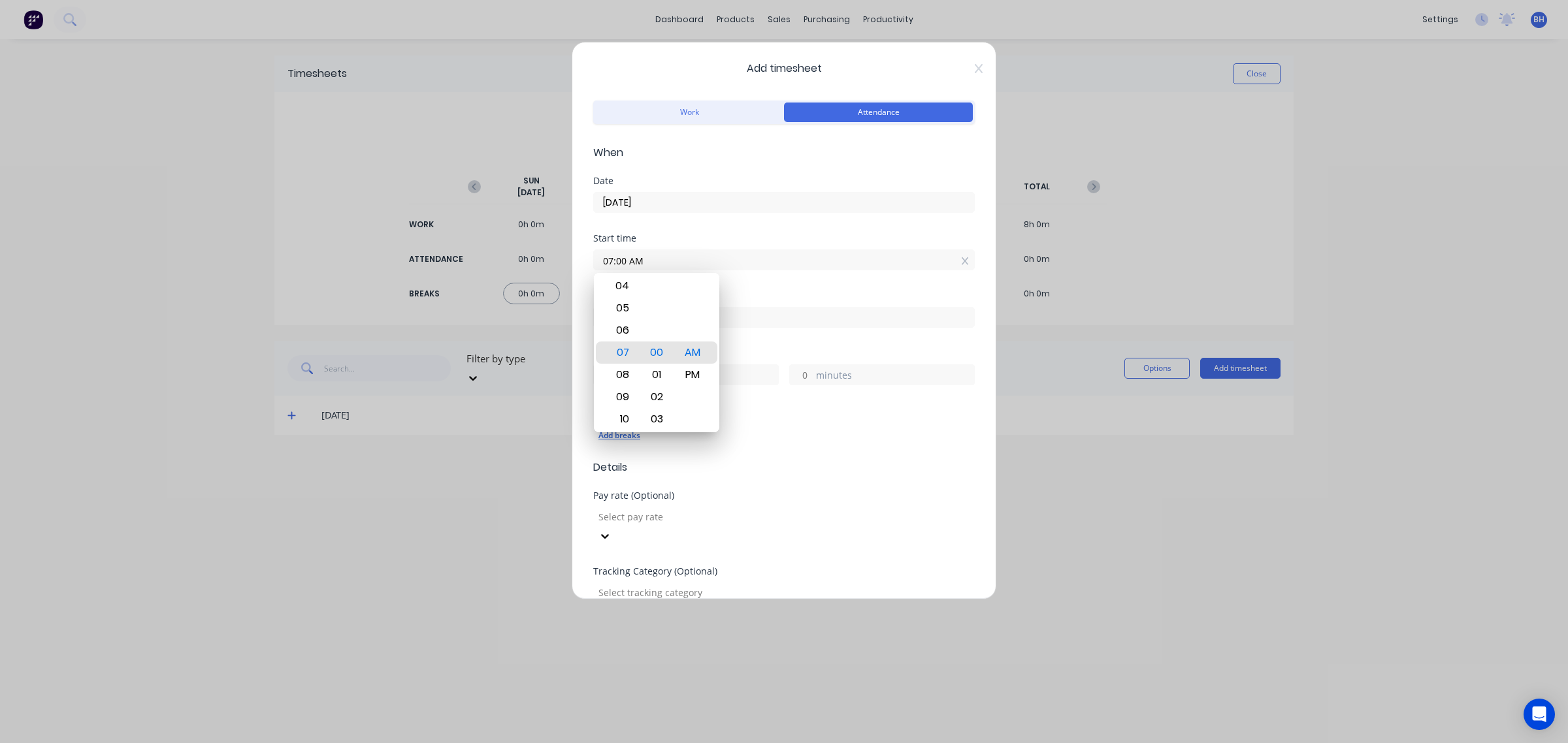
click at [783, 439] on div "Add breaks" at bounding box center [784, 436] width 371 height 17
click at [648, 319] on input at bounding box center [784, 316] width 380 height 19
type input "12:08 PM"
type input "5"
type input "8"
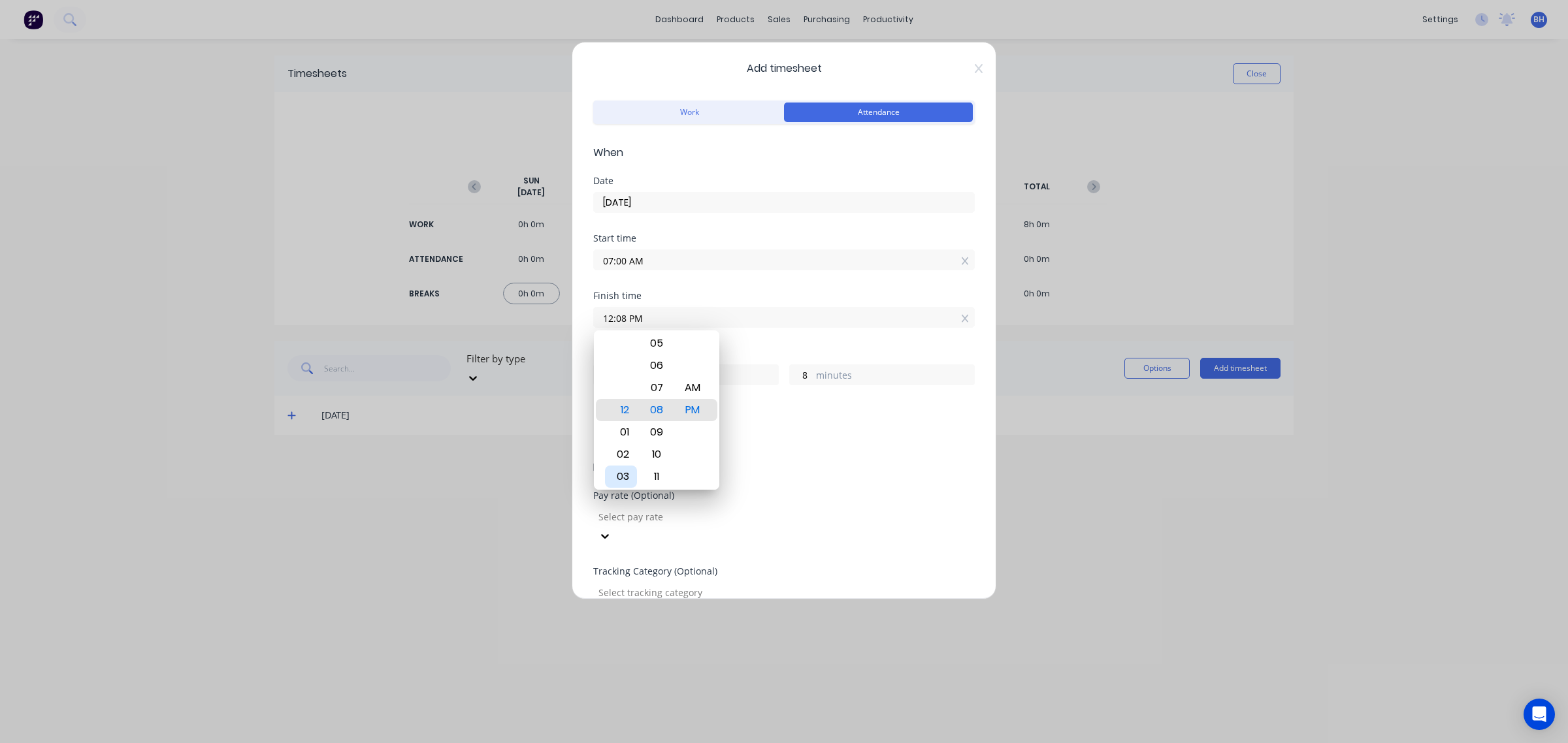
click at [619, 475] on div "03" at bounding box center [621, 477] width 32 height 23
type input "03:08 PM"
type input "8"
type input "03:00 PM"
type input "0"
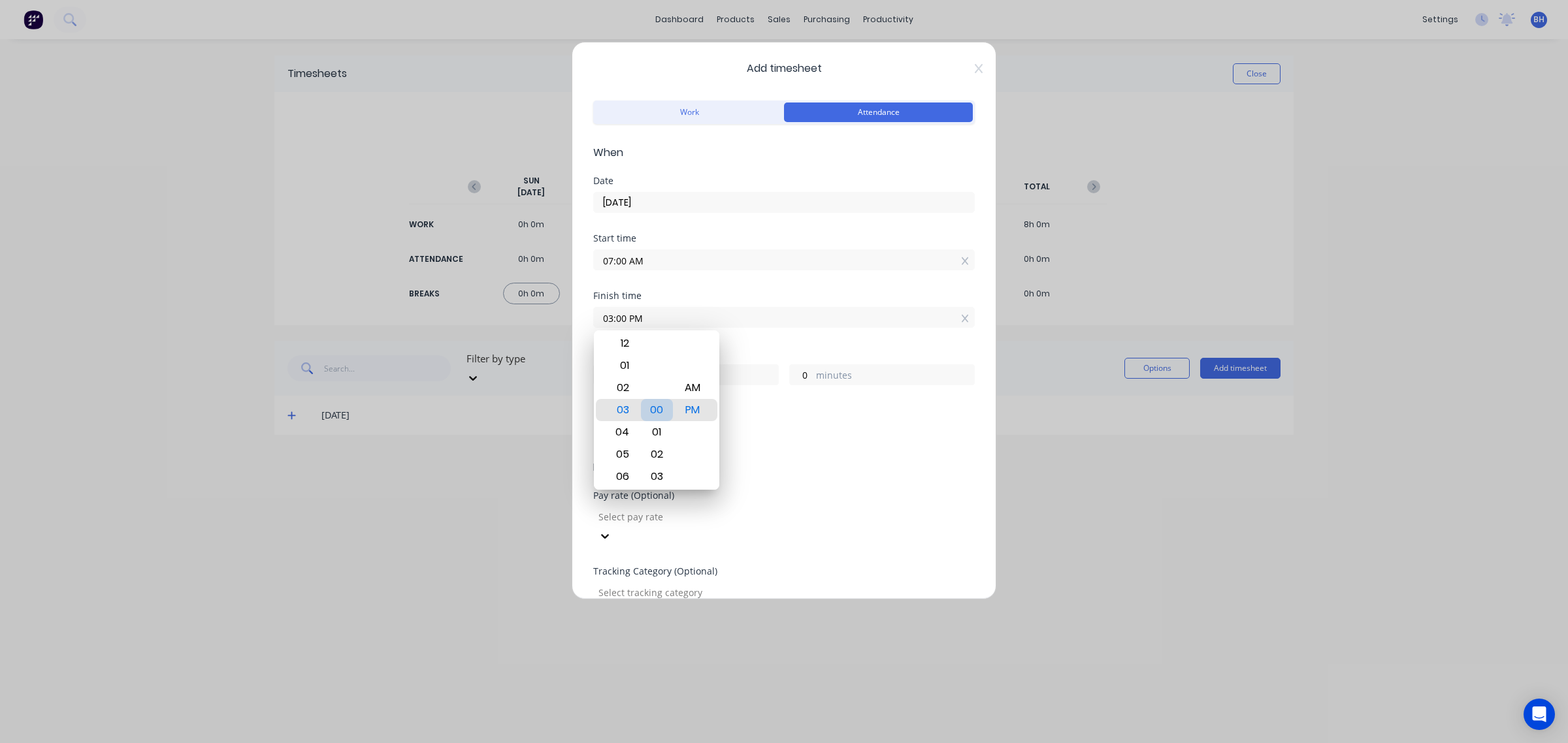
drag, startPoint x: 650, startPoint y: 415, endPoint x: 658, endPoint y: 409, distance: 10.0
click at [651, 415] on div "00" at bounding box center [657, 410] width 32 height 23
click at [701, 412] on div "PM" at bounding box center [693, 410] width 32 height 23
drag, startPoint x: 773, startPoint y: 431, endPoint x: 765, endPoint y: 434, distance: 8.5
click at [773, 431] on div "Add breaks" at bounding box center [784, 436] width 371 height 17
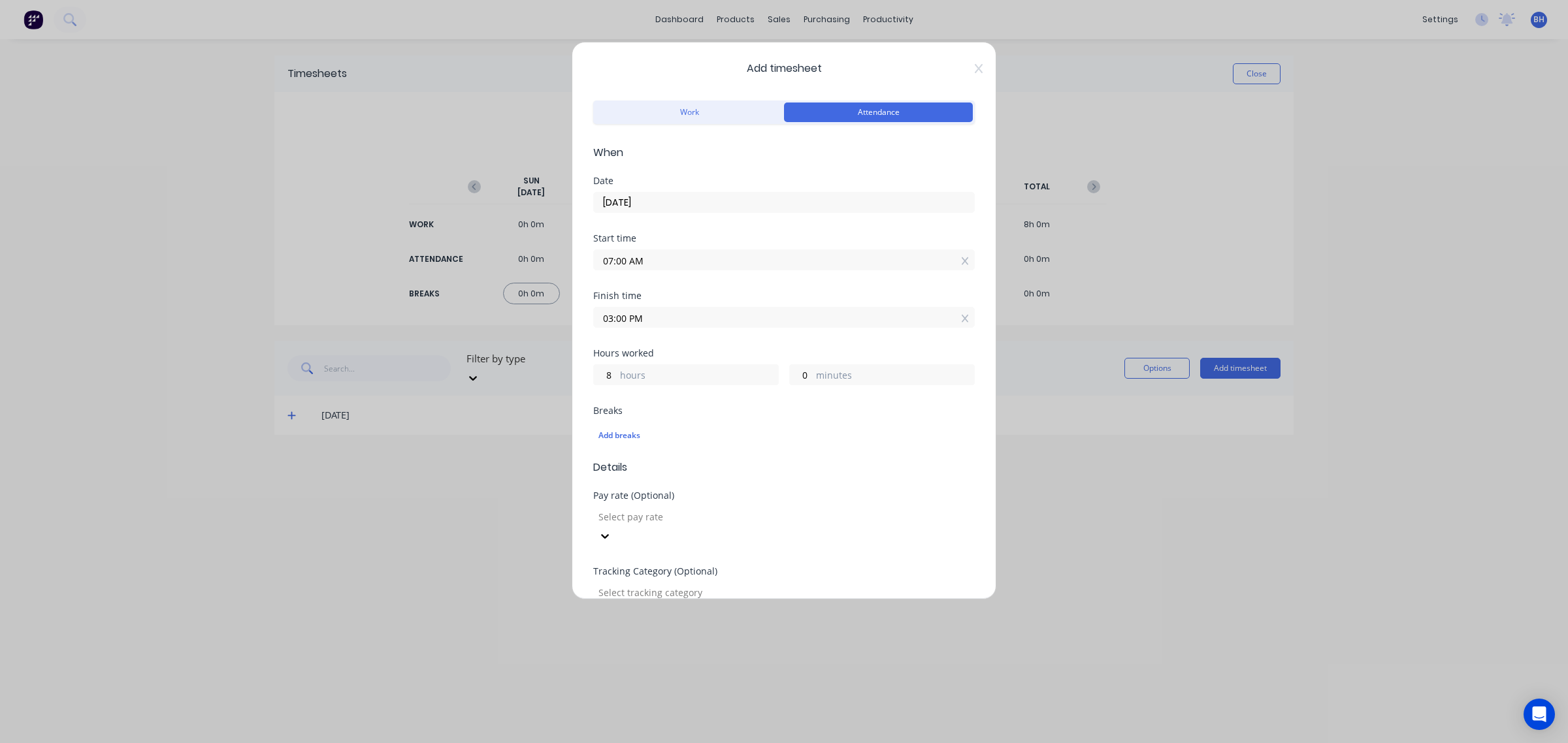
click at [637, 513] on div at bounding box center [691, 517] width 188 height 17
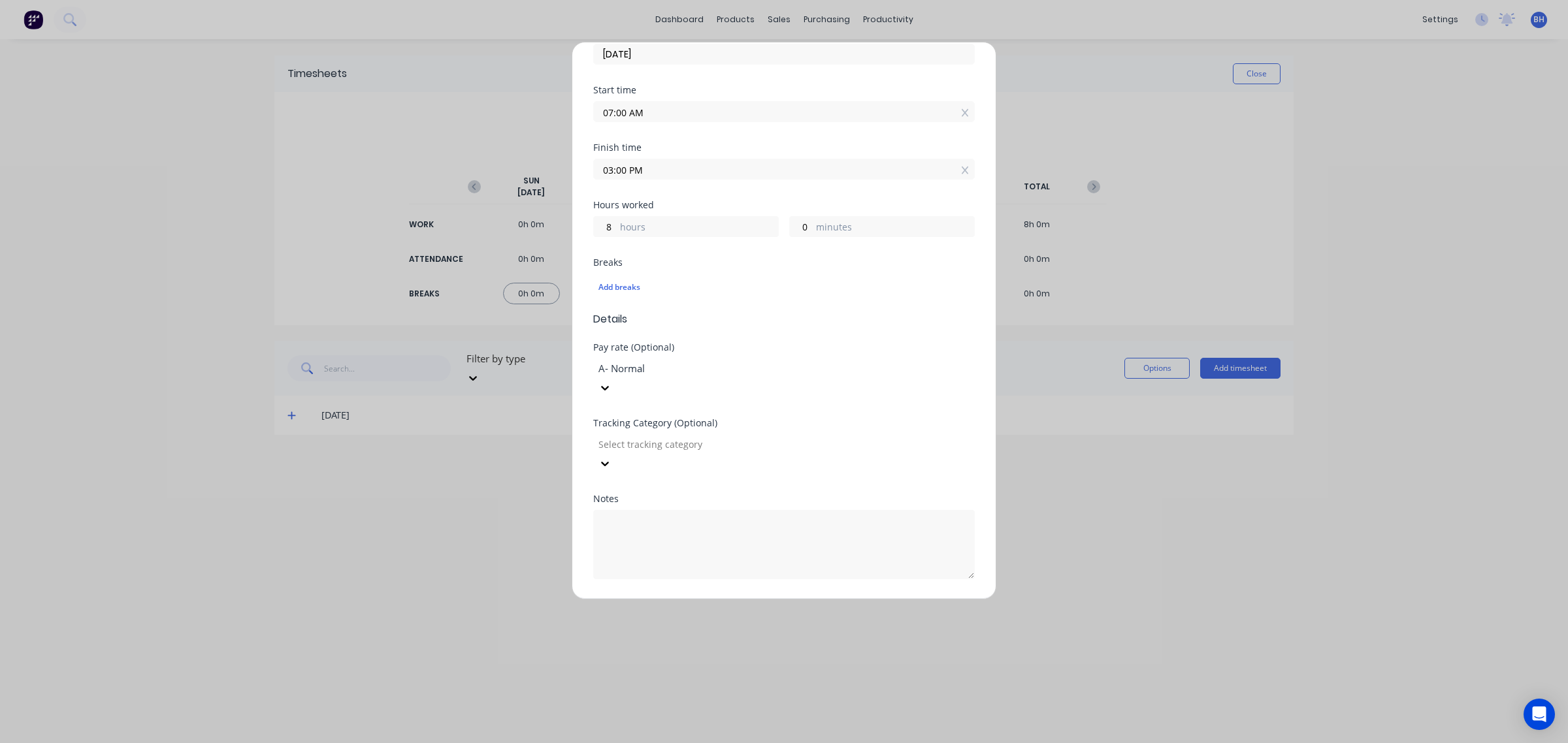
scroll to position [151, 0]
click at [703, 433] on div at bounding box center [691, 442] width 188 height 17
click at [747, 597] on button "Add manual time entry" at bounding box center [753, 607] width 110 height 21
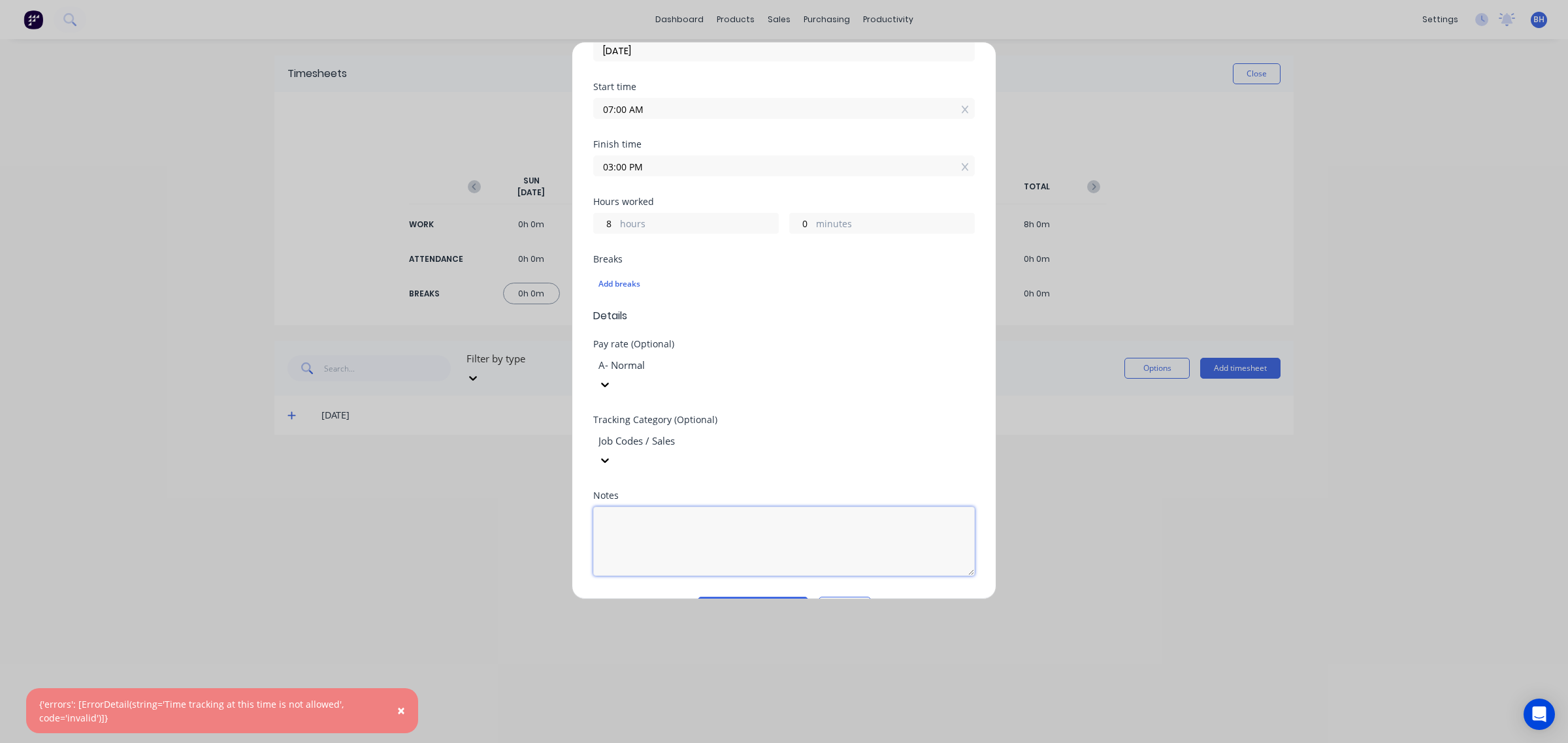
click at [652, 507] on textarea at bounding box center [784, 541] width 382 height 69
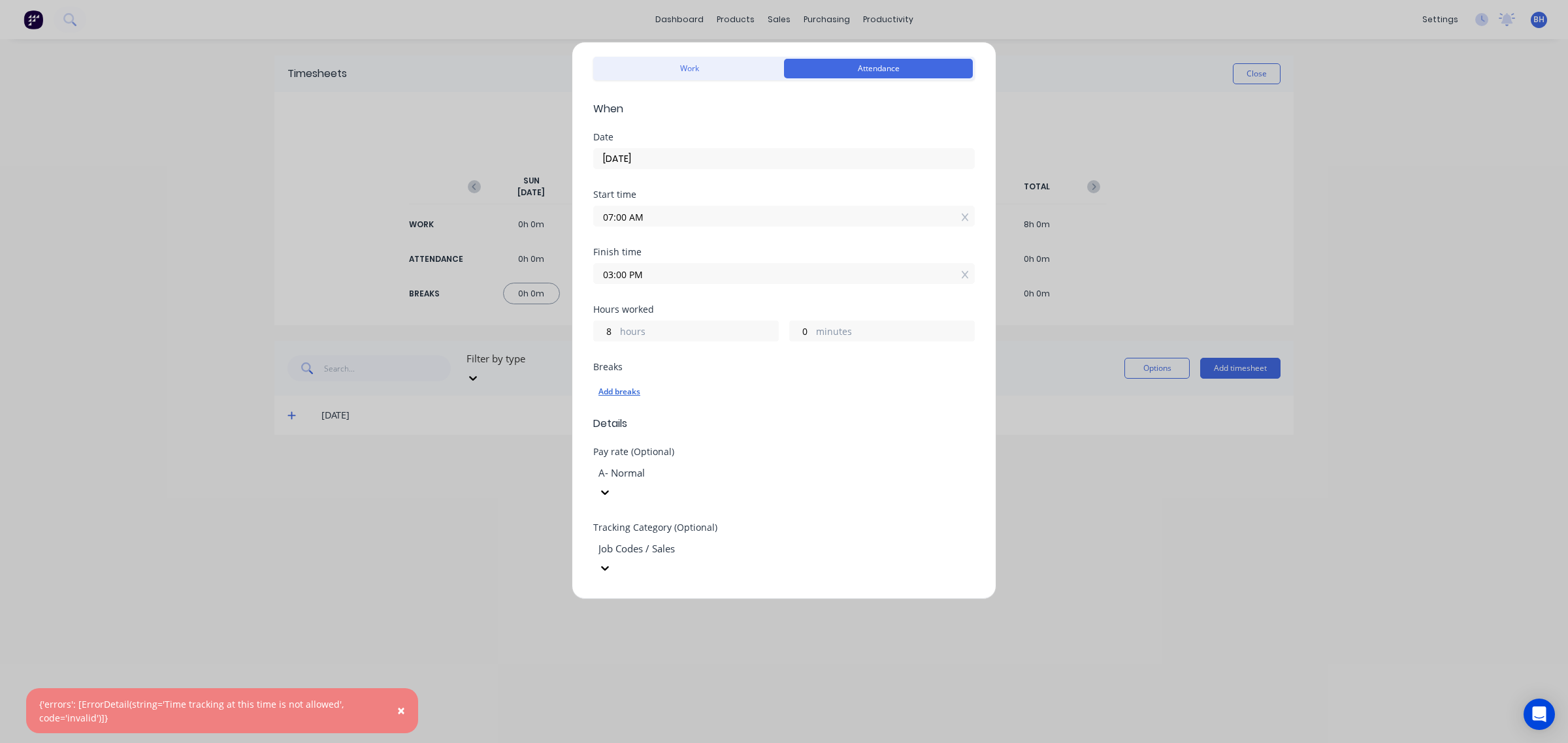
click at [629, 390] on div "Add breaks" at bounding box center [784, 392] width 371 height 17
click at [696, 405] on div "Add breaks" at bounding box center [784, 392] width 382 height 28
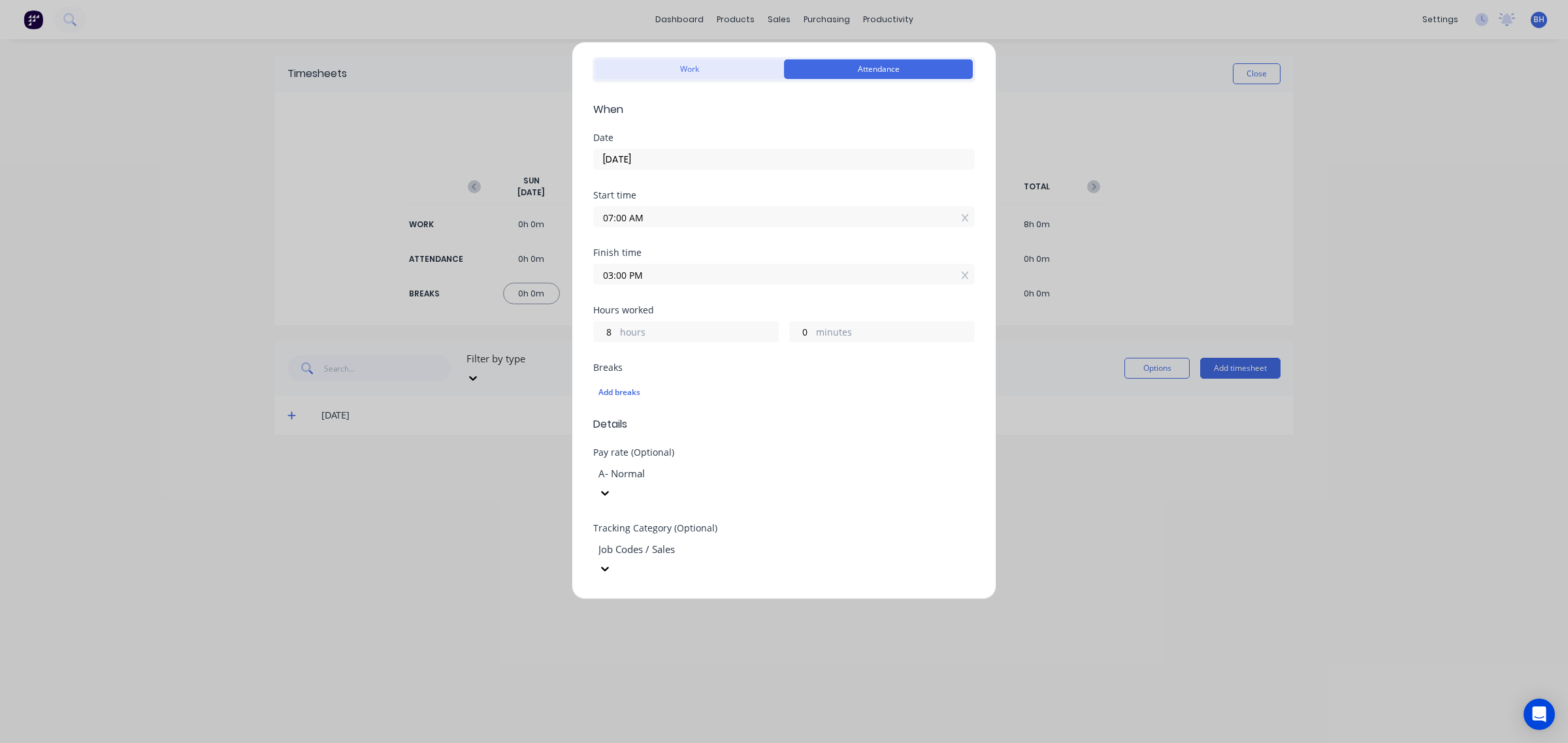
click at [694, 75] on button "Work" at bounding box center [690, 68] width 189 height 19
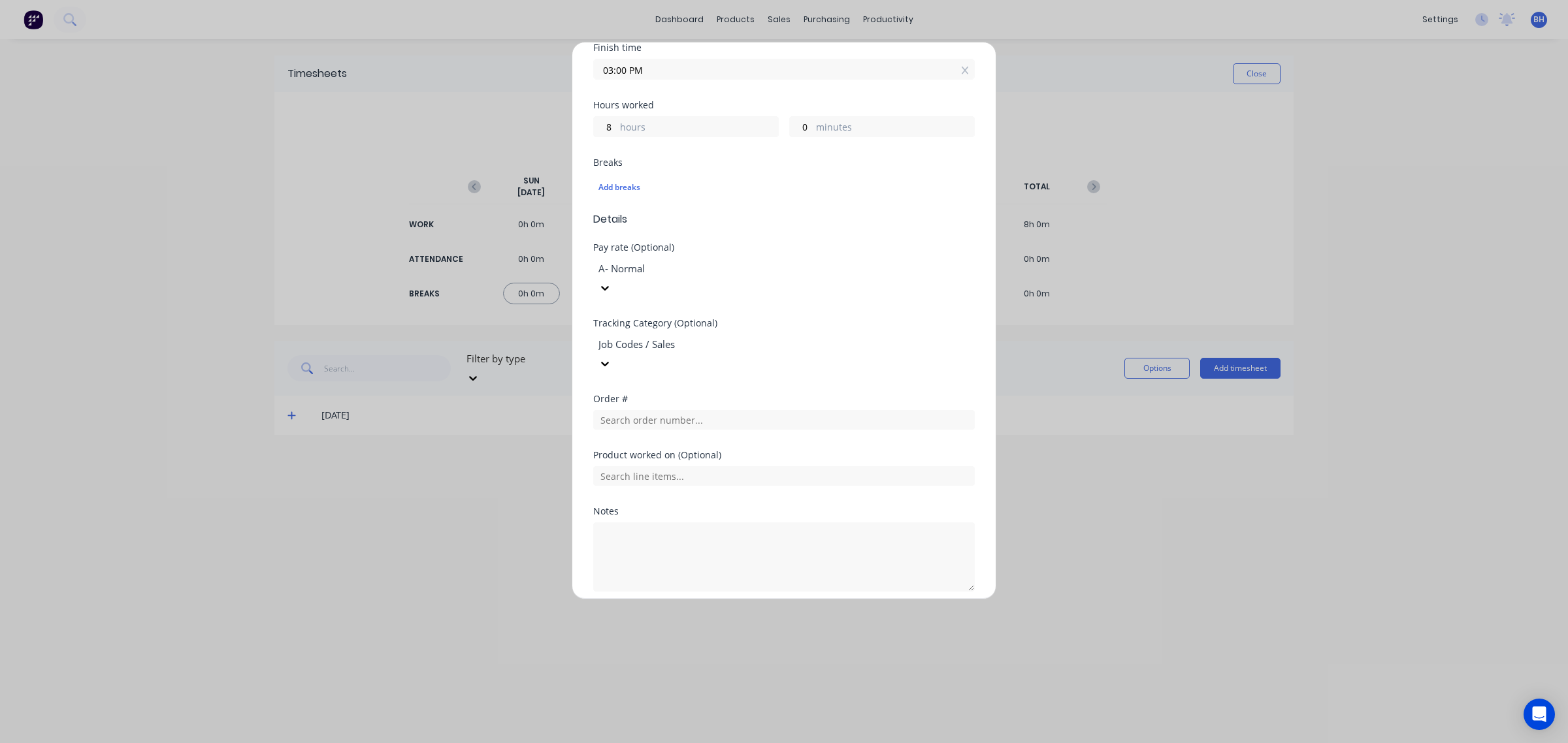
scroll to position [263, 0]
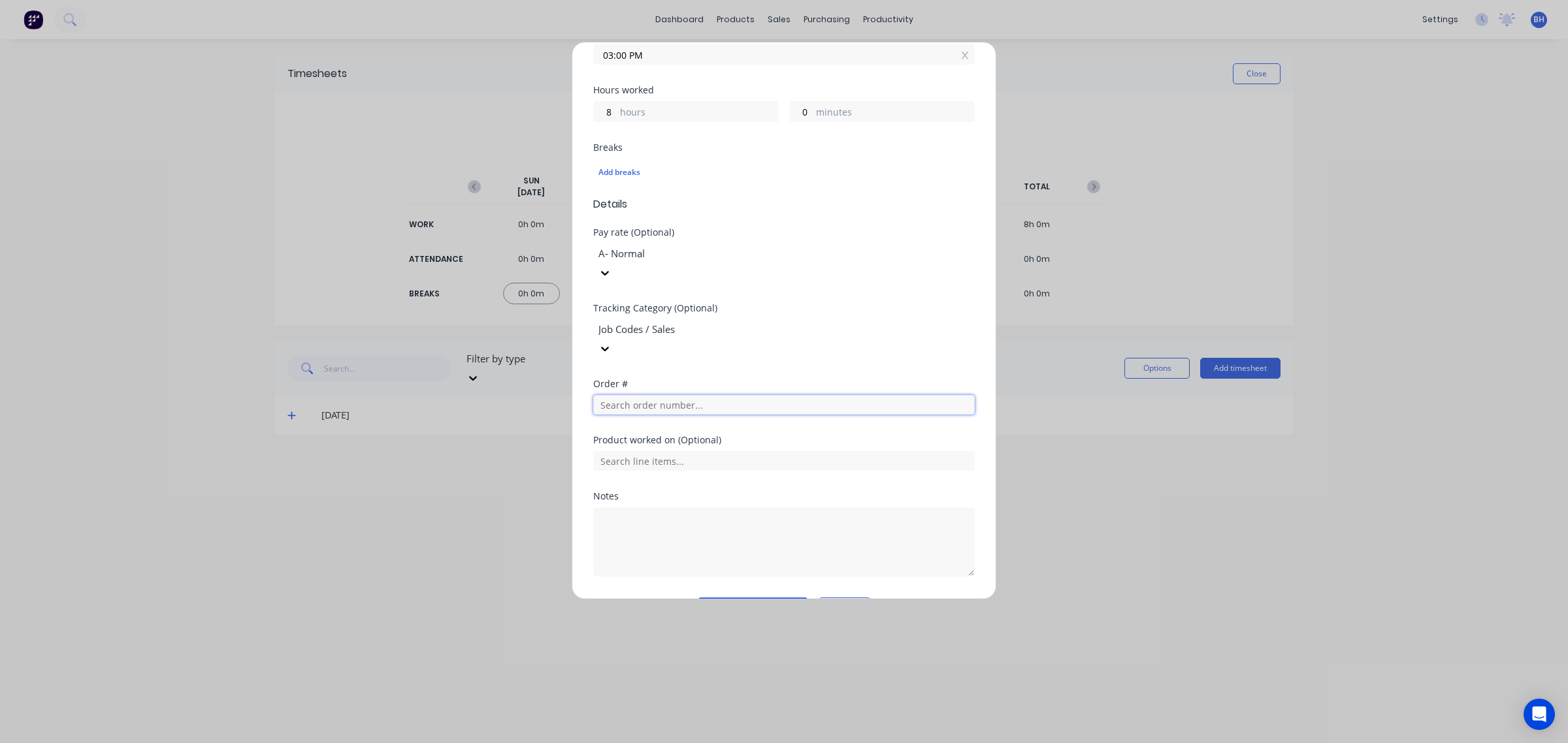
click at [654, 395] on input "text" at bounding box center [784, 404] width 382 height 19
type input "sales"
click at [746, 421] on div "No results found" at bounding box center [784, 453] width 382 height 65
click at [748, 598] on button "Add manual time entry" at bounding box center [753, 608] width 110 height 21
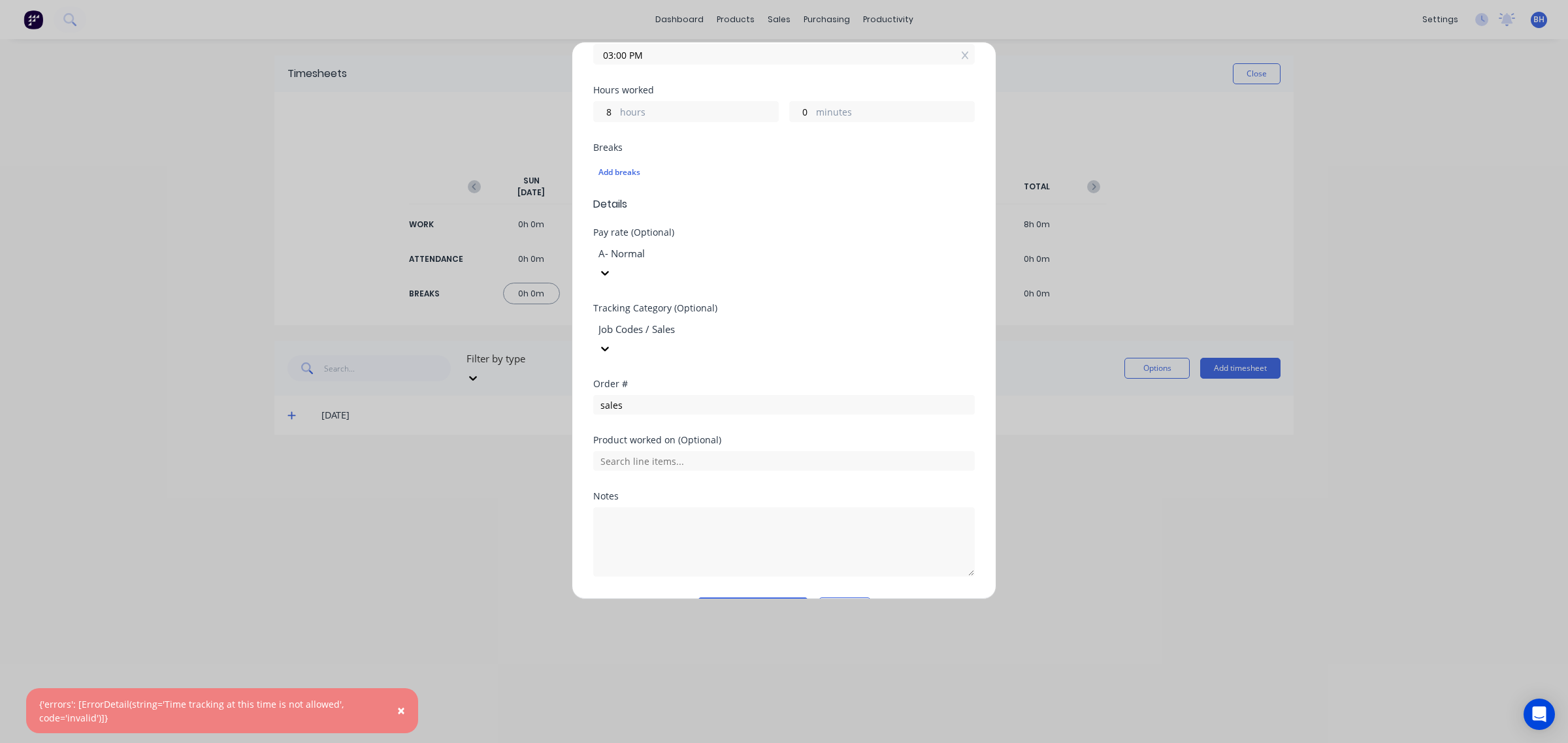
click at [834, 598] on button "Cancel" at bounding box center [845, 608] width 53 height 21
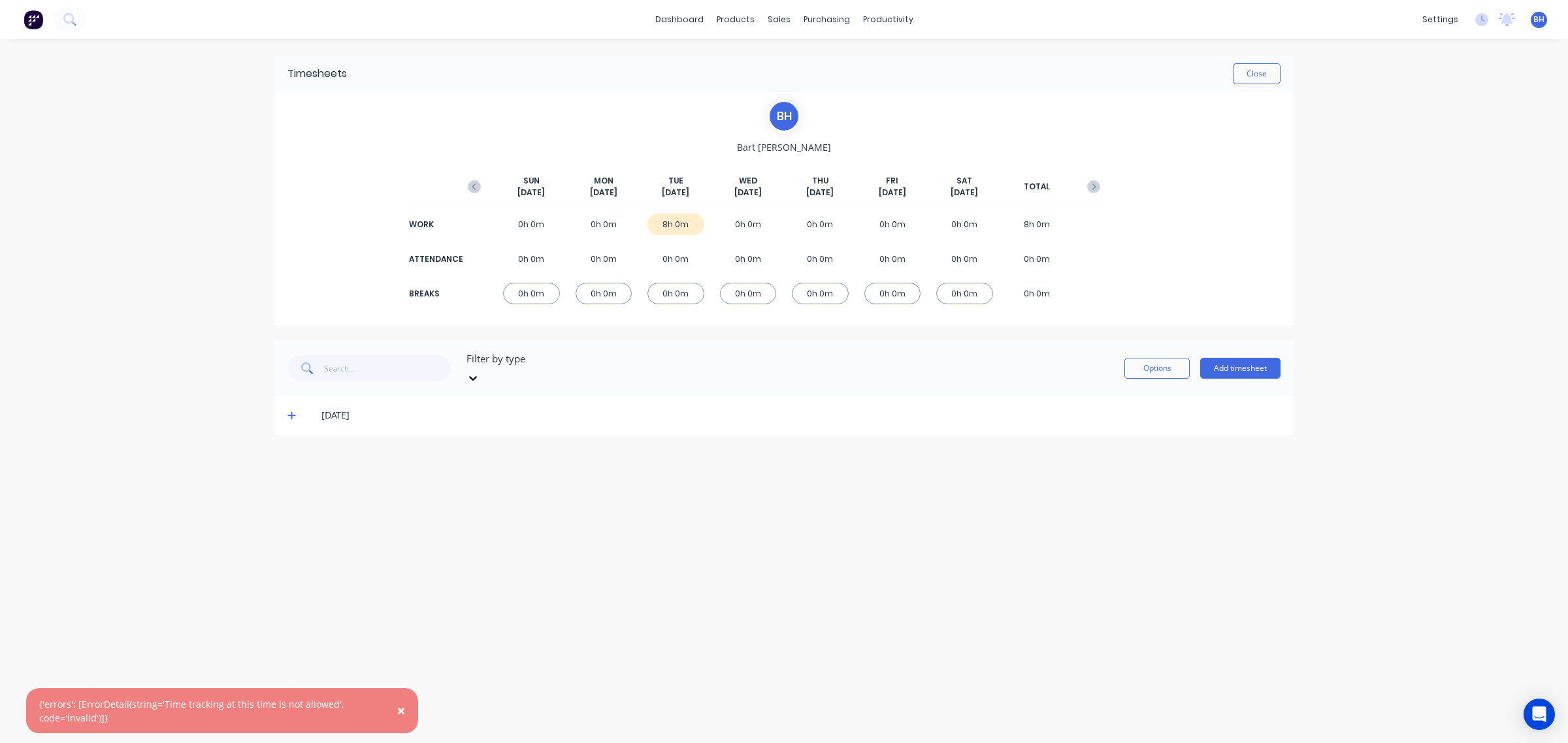
click at [674, 220] on div "8h 0m" at bounding box center [676, 225] width 57 height 22
click at [672, 190] on span "[DATE]" at bounding box center [675, 193] width 28 height 12
click at [292, 411] on icon at bounding box center [292, 415] width 8 height 9
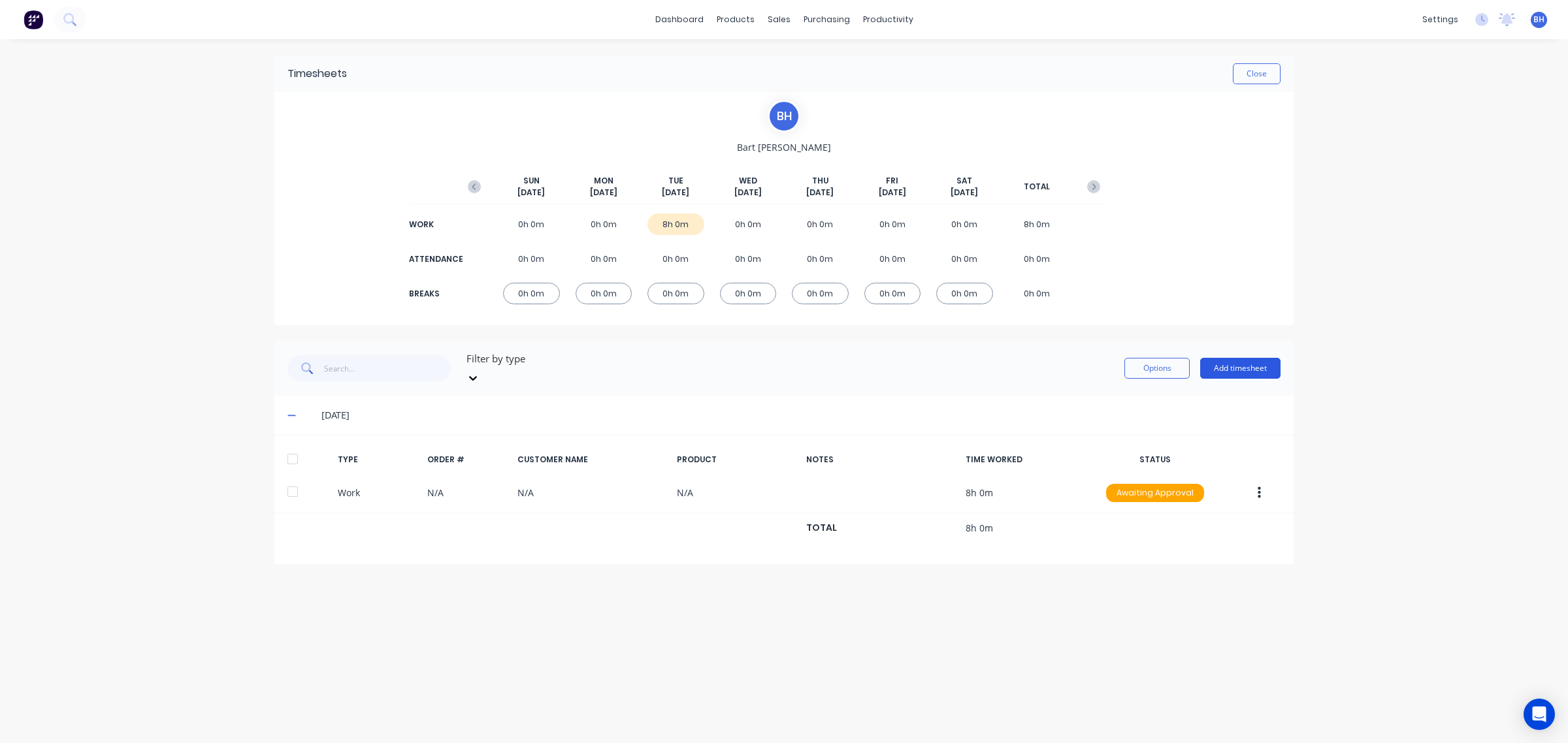
click at [1239, 361] on button "Add timesheet" at bounding box center [1241, 368] width 80 height 21
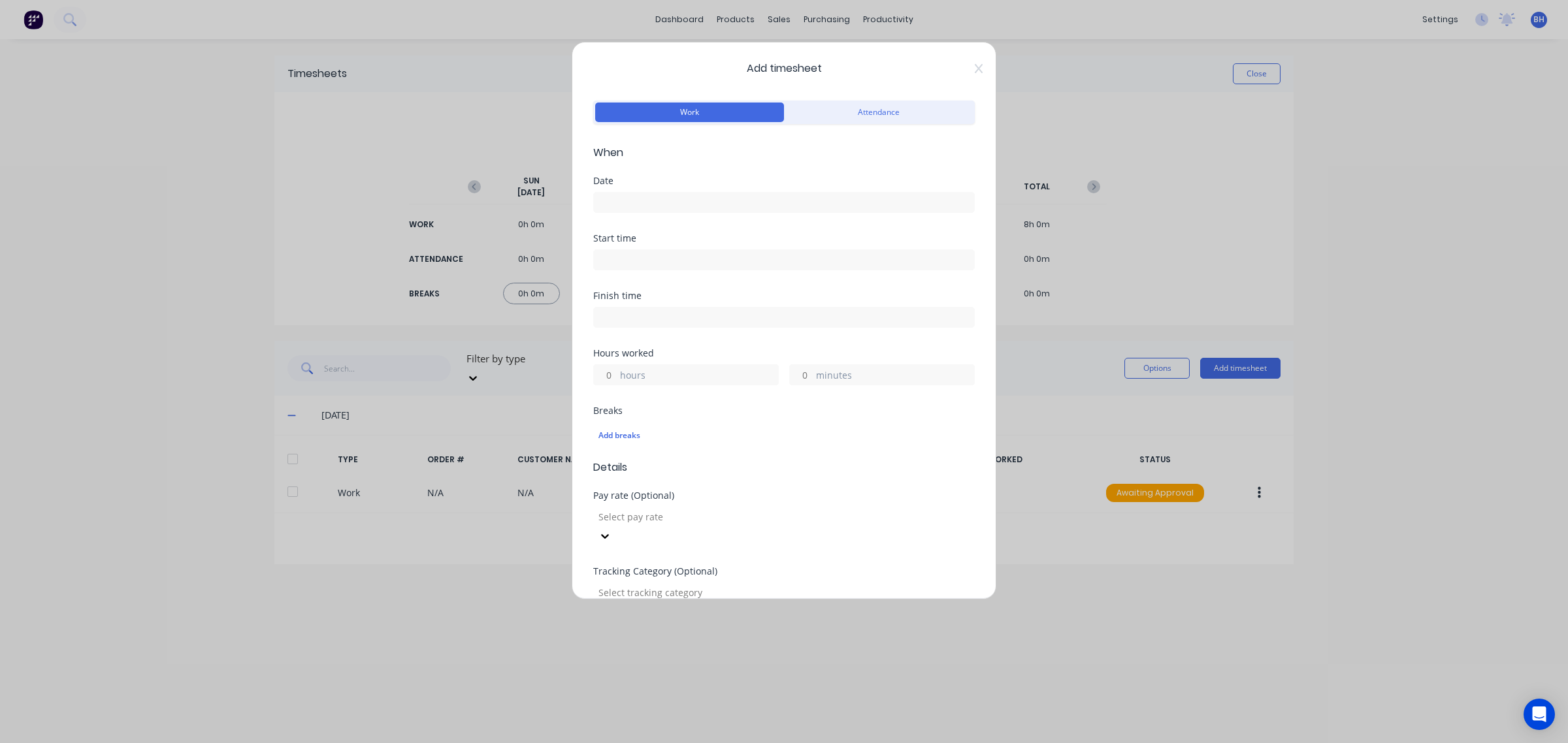
click at [644, 202] on input at bounding box center [784, 202] width 380 height 19
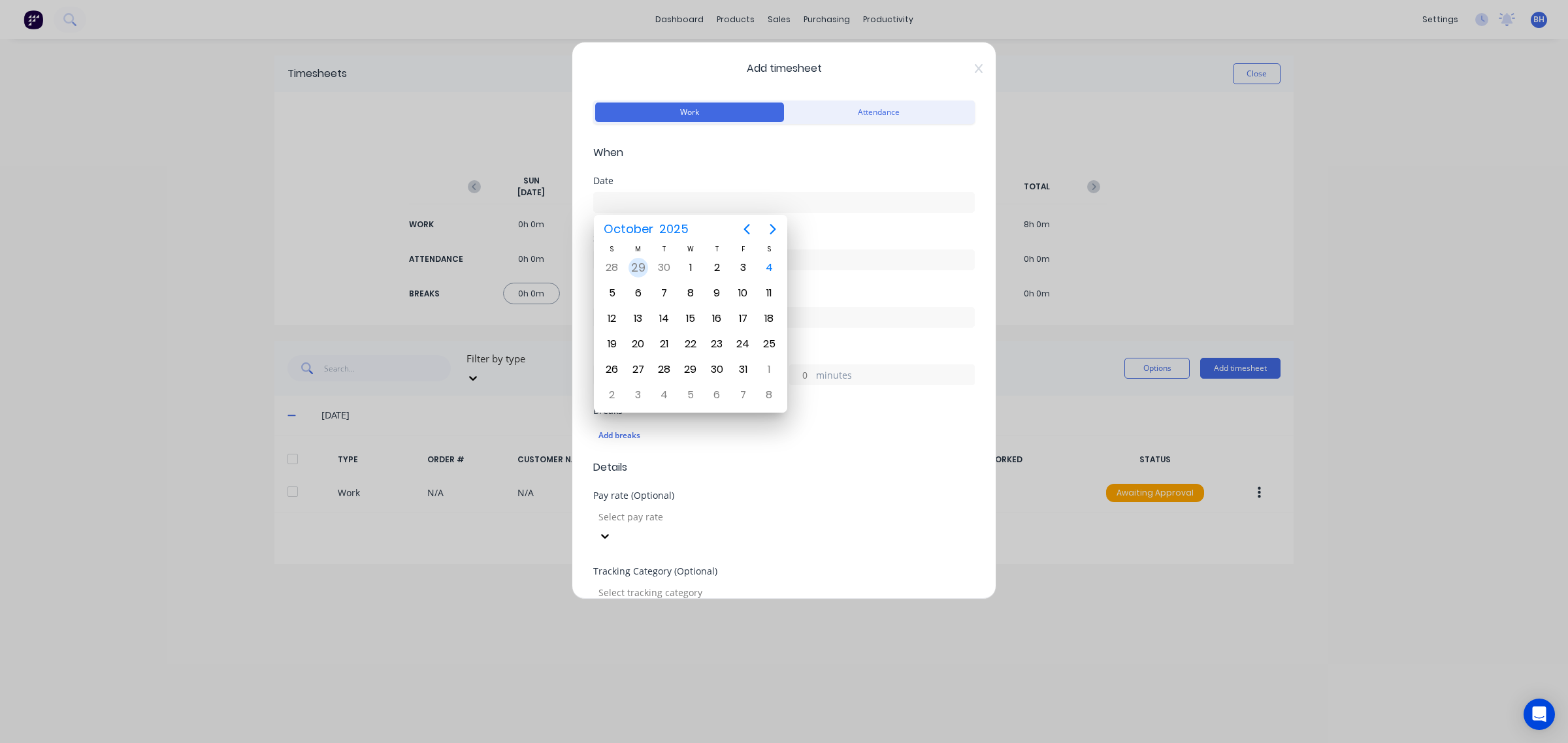
click at [637, 265] on div "29" at bounding box center [637, 267] width 19 height 19
type input "[DATE]"
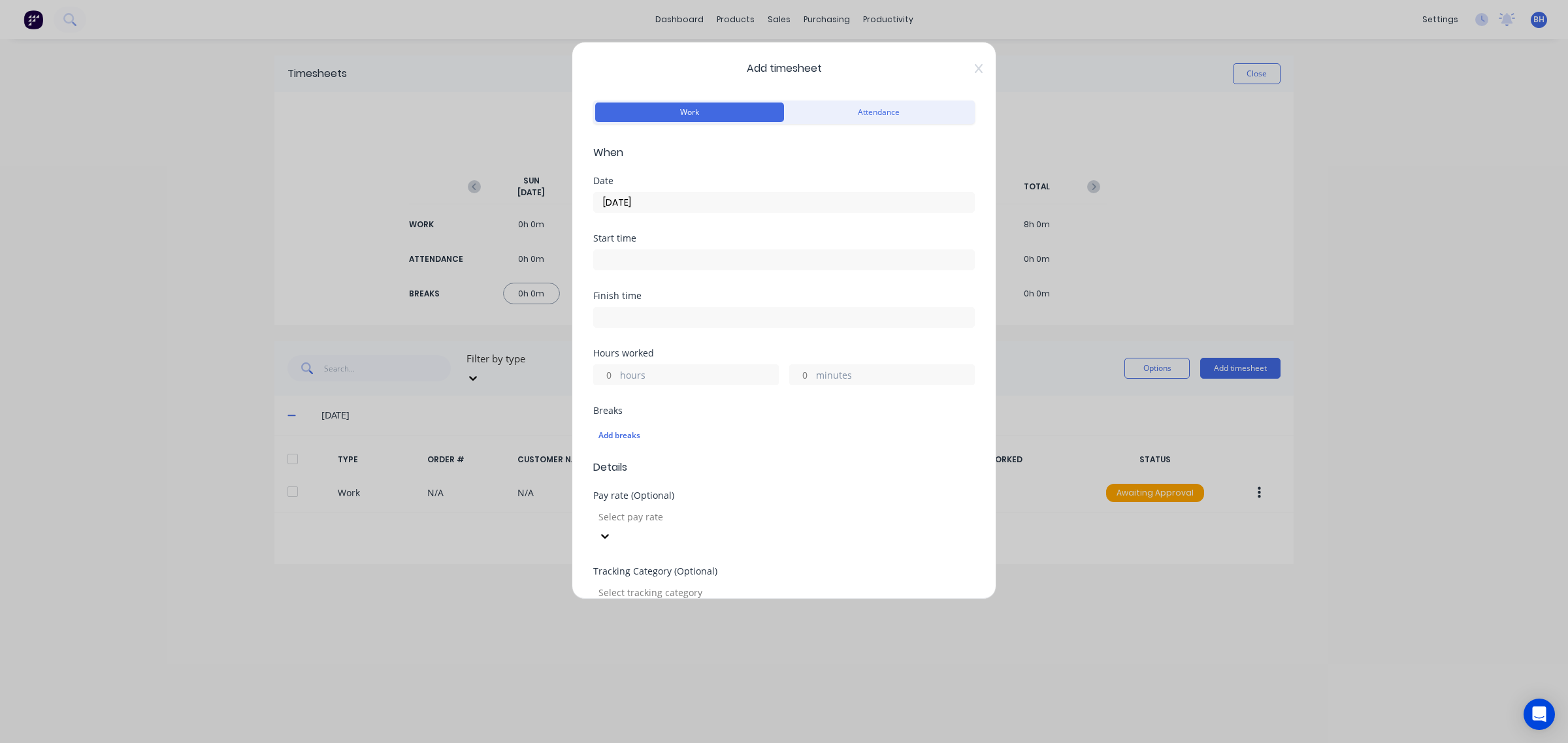
click at [624, 265] on input at bounding box center [784, 260] width 380 height 19
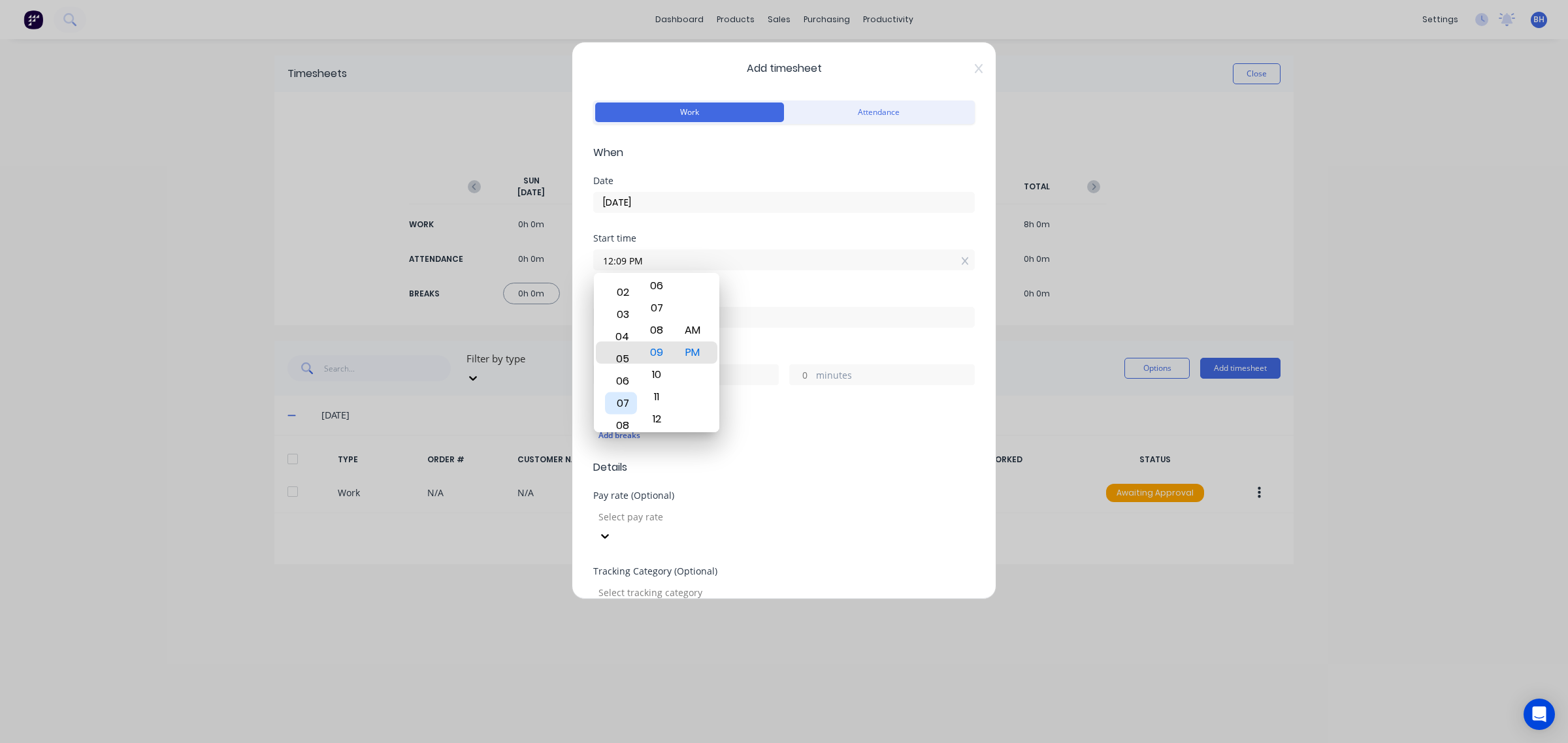
click at [625, 403] on div "07" at bounding box center [621, 402] width 32 height 23
click at [657, 352] on div "00" at bounding box center [657, 352] width 32 height 23
click at [696, 334] on div "AM" at bounding box center [693, 330] width 32 height 23
type input "05:00 AM"
click at [765, 328] on label at bounding box center [784, 317] width 382 height 21
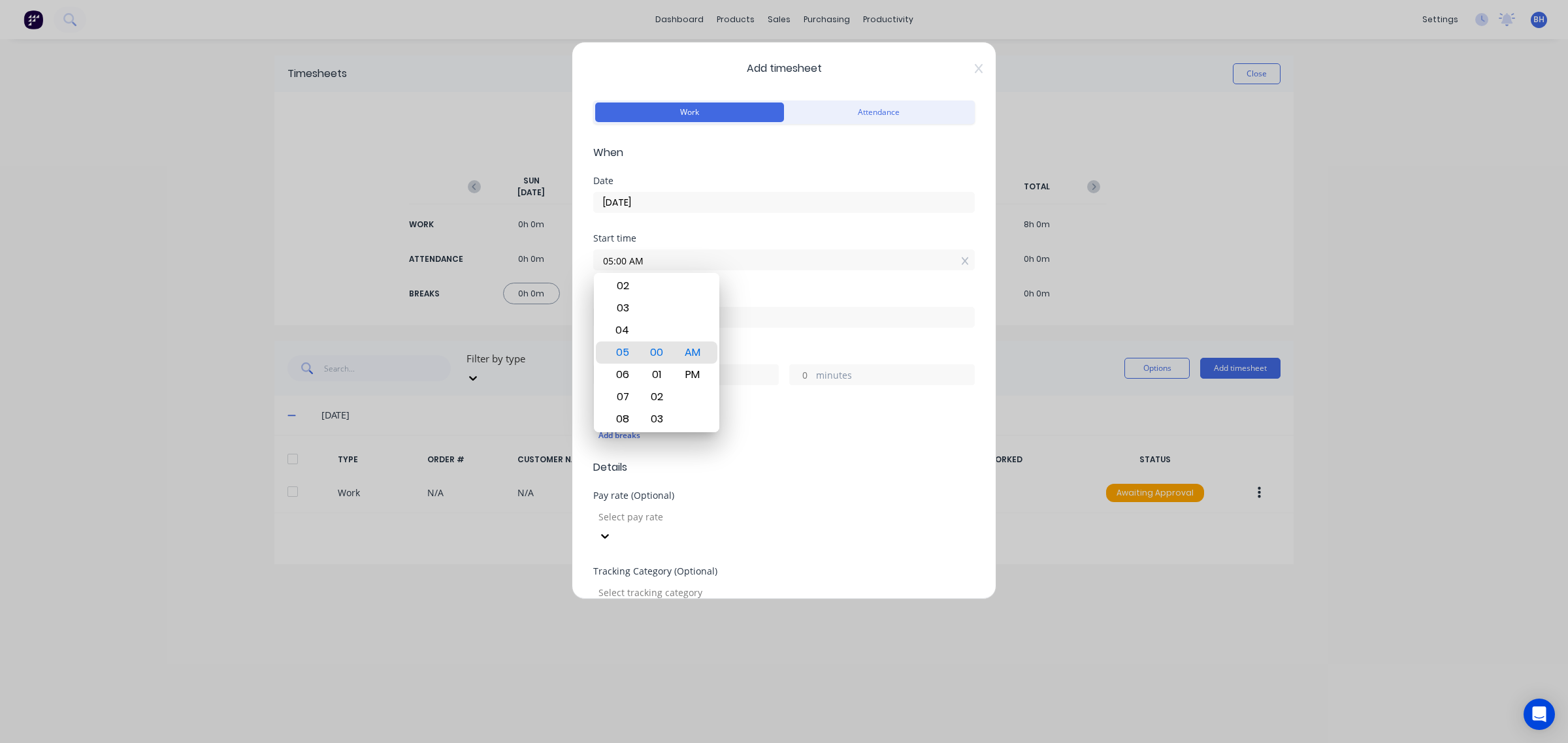
click at [765, 327] on input at bounding box center [784, 316] width 380 height 19
type input "12:09 PM"
type input "7"
type input "9"
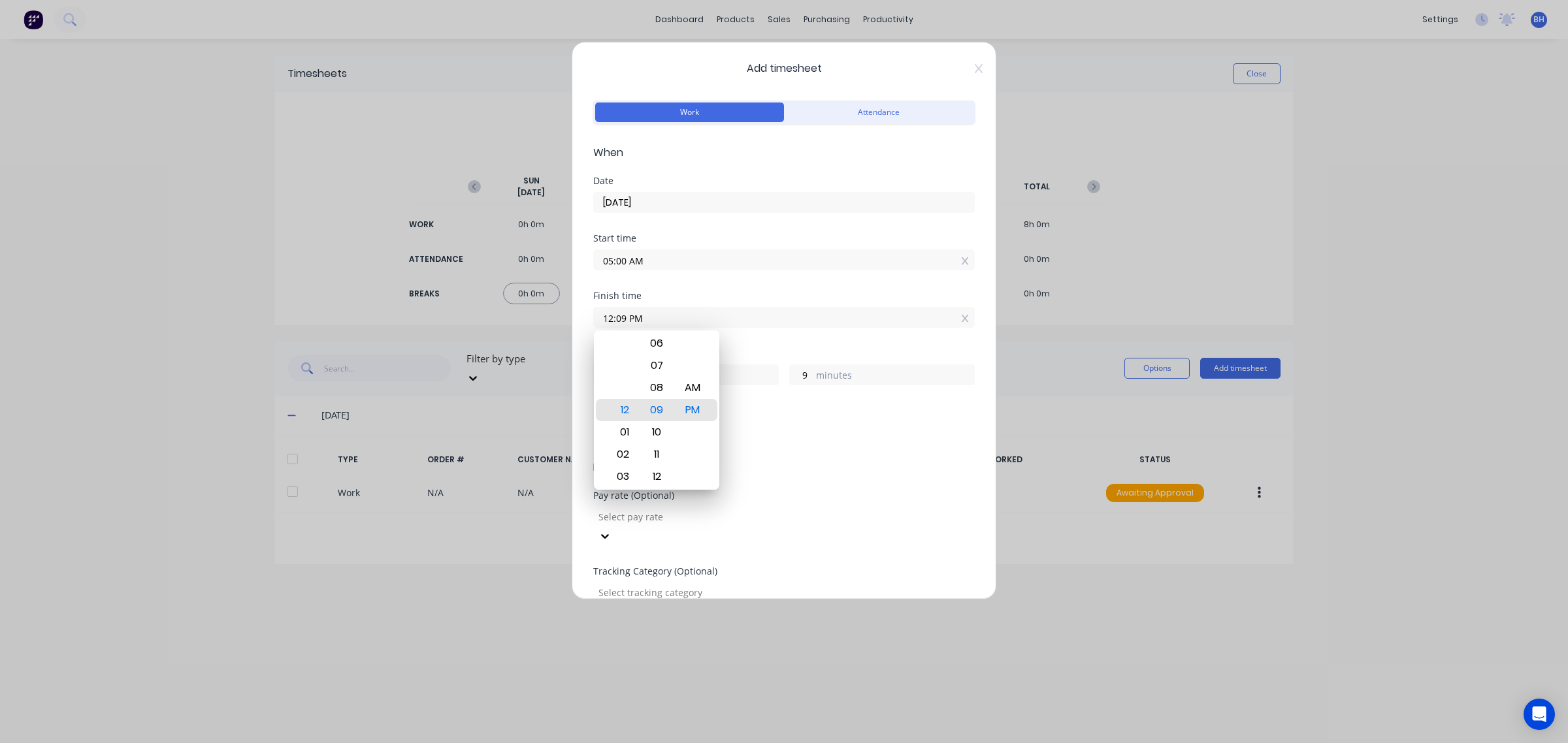
click at [632, 262] on input "05:00 AM" at bounding box center [784, 260] width 380 height 19
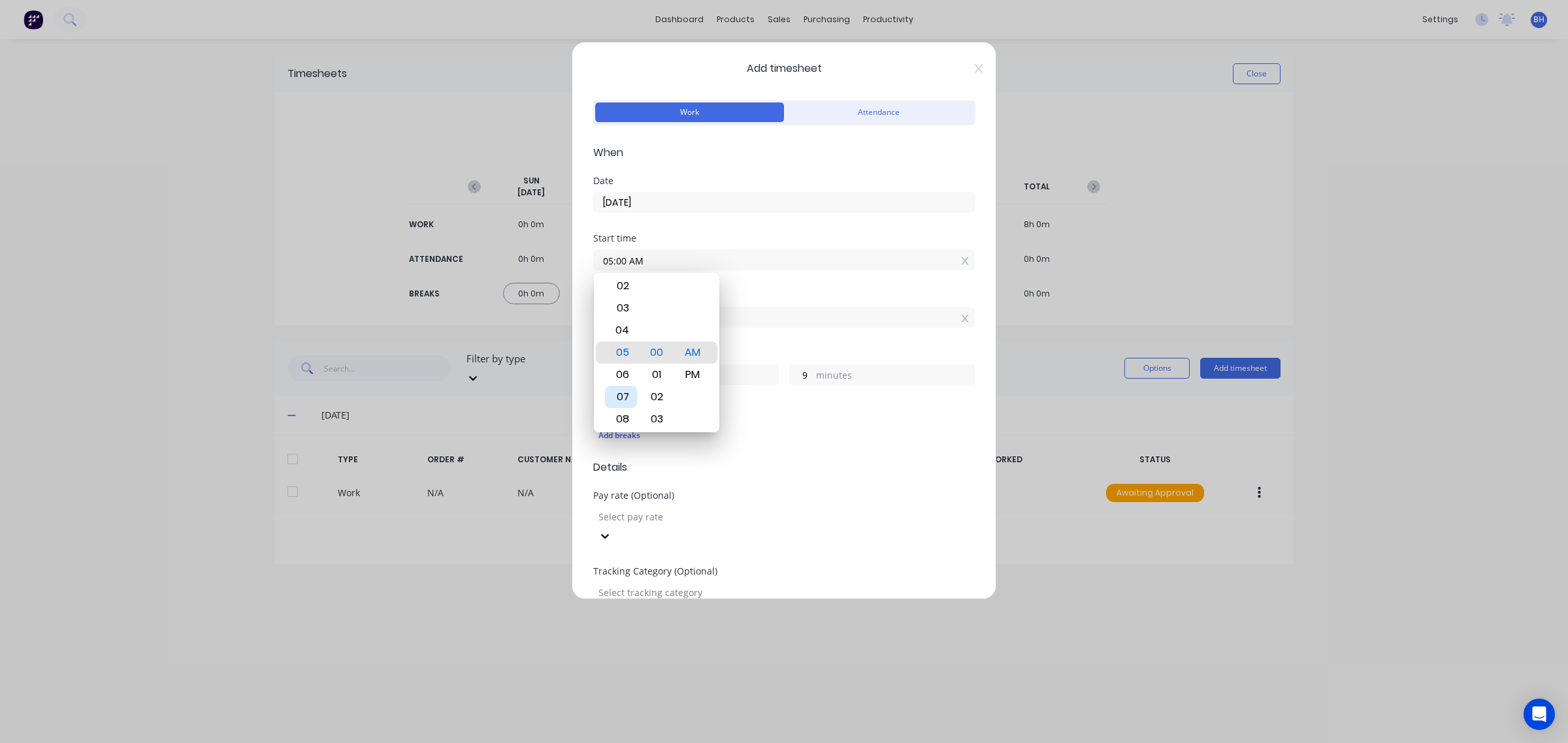
click at [619, 389] on div "07" at bounding box center [621, 397] width 32 height 23
type input "07:00 AM"
type input "5"
click at [769, 301] on div "Finish time" at bounding box center [784, 296] width 382 height 9
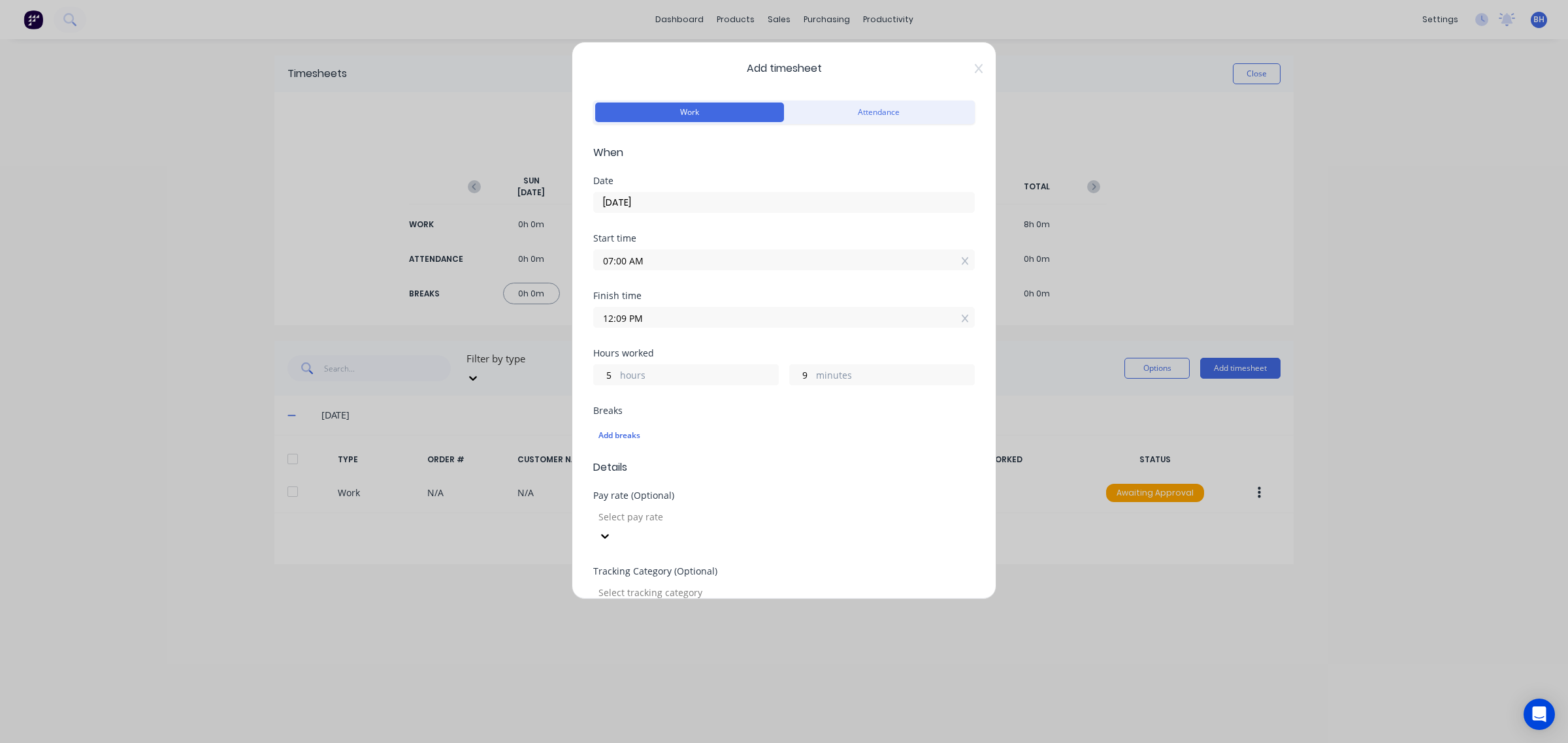
click at [634, 326] on label "12:09 PM" at bounding box center [784, 317] width 382 height 21
click at [634, 326] on input "12:09 PM" at bounding box center [784, 316] width 380 height 19
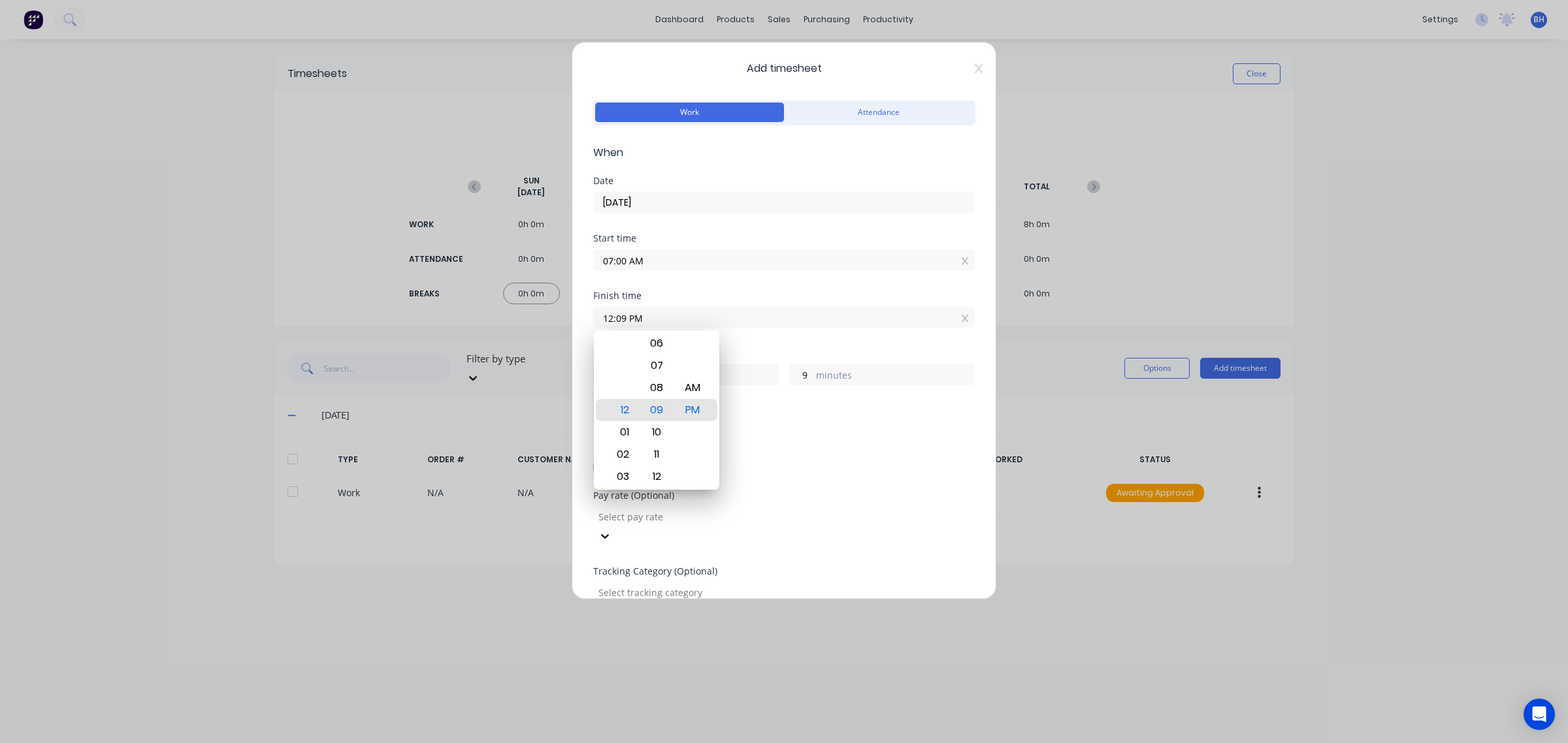
click at [634, 320] on input "12:09 PM" at bounding box center [784, 316] width 380 height 19
click at [629, 471] on div "03" at bounding box center [621, 477] width 32 height 23
type input "03:09 PM"
type input "8"
type input "03:00 PM"
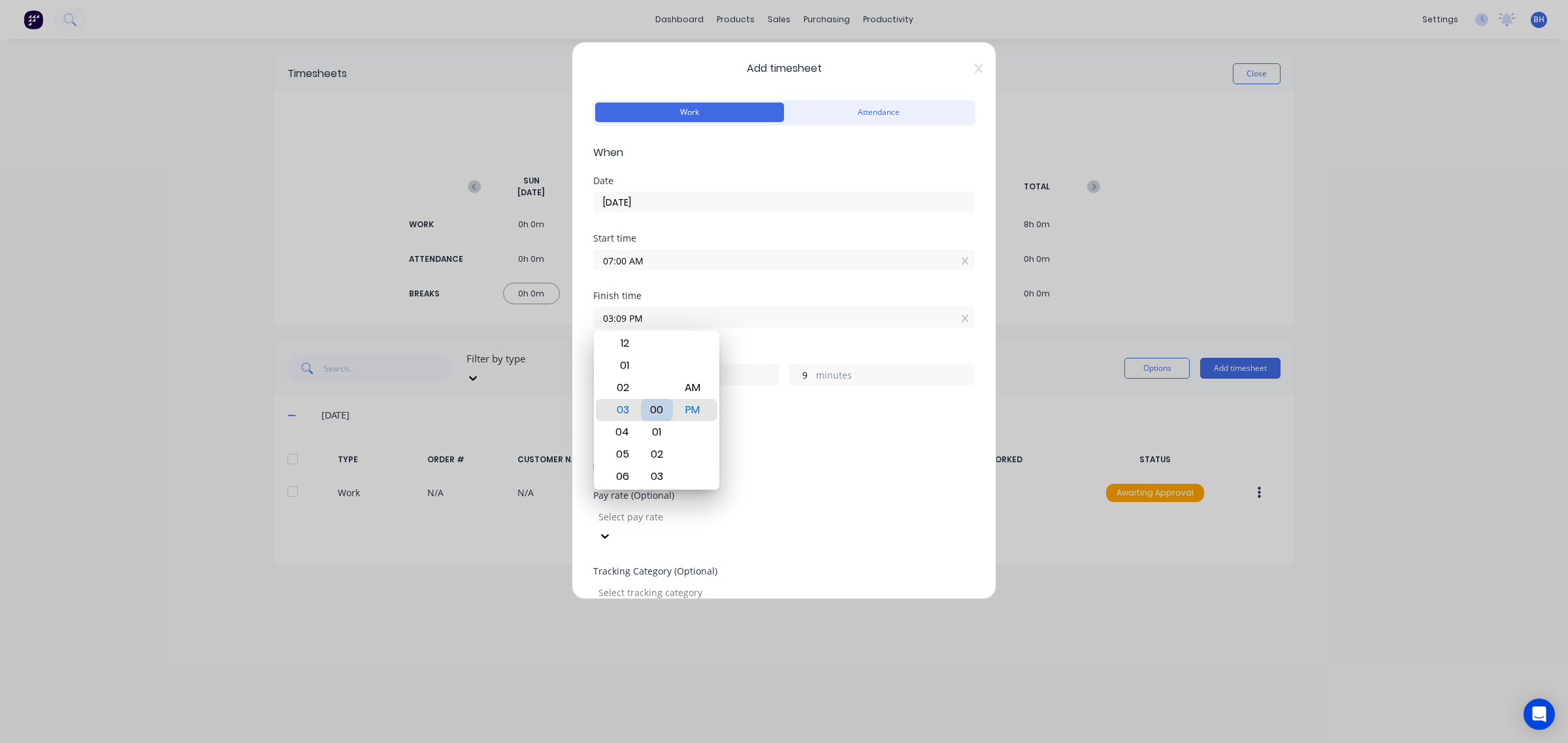
type input "0"
click at [656, 409] on div "00" at bounding box center [657, 410] width 32 height 23
click at [775, 328] on label "03:00 PM" at bounding box center [784, 317] width 382 height 21
click at [775, 327] on input "03:00 PM" at bounding box center [784, 316] width 380 height 19
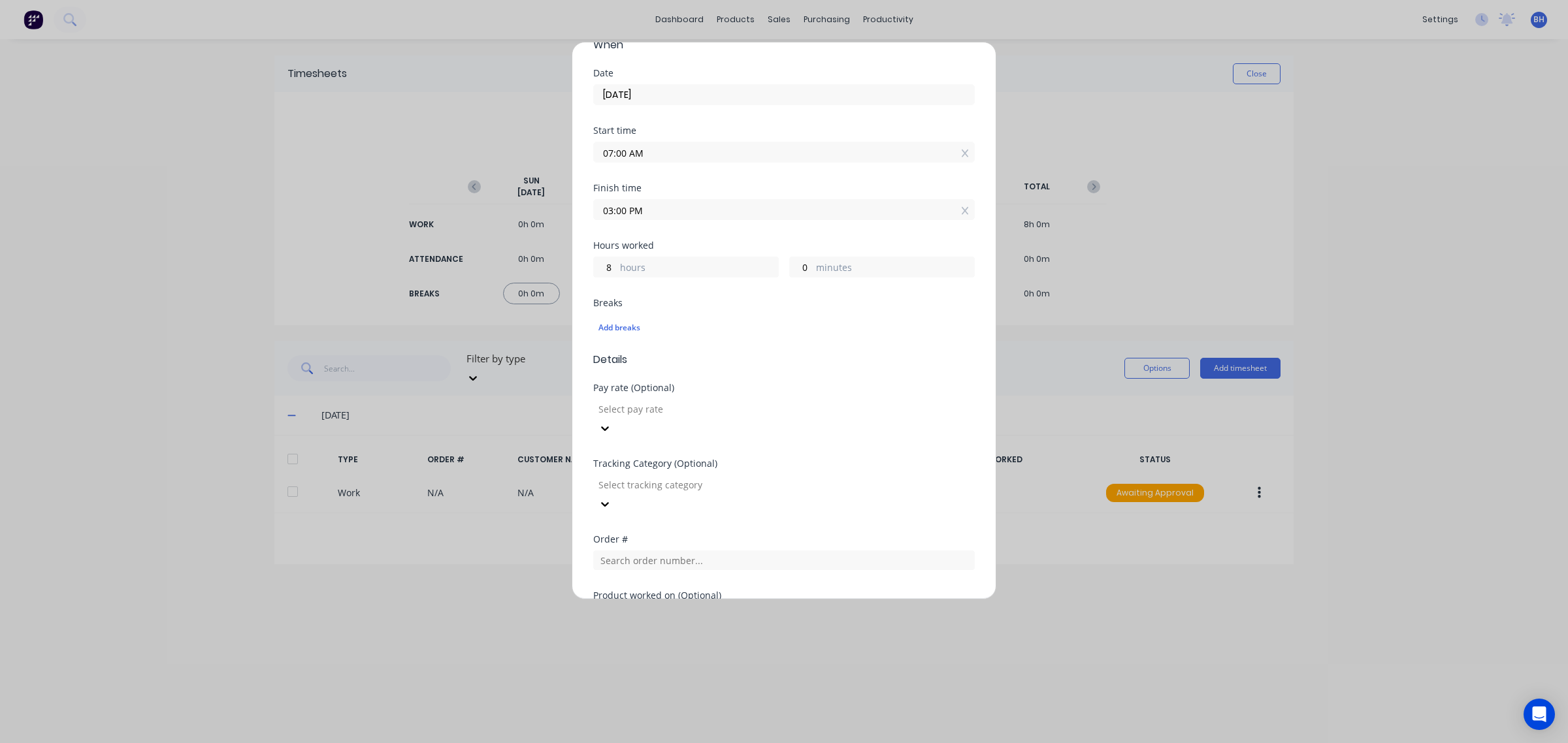
scroll to position [109, 0]
click at [709, 412] on div at bounding box center [691, 408] width 188 height 17
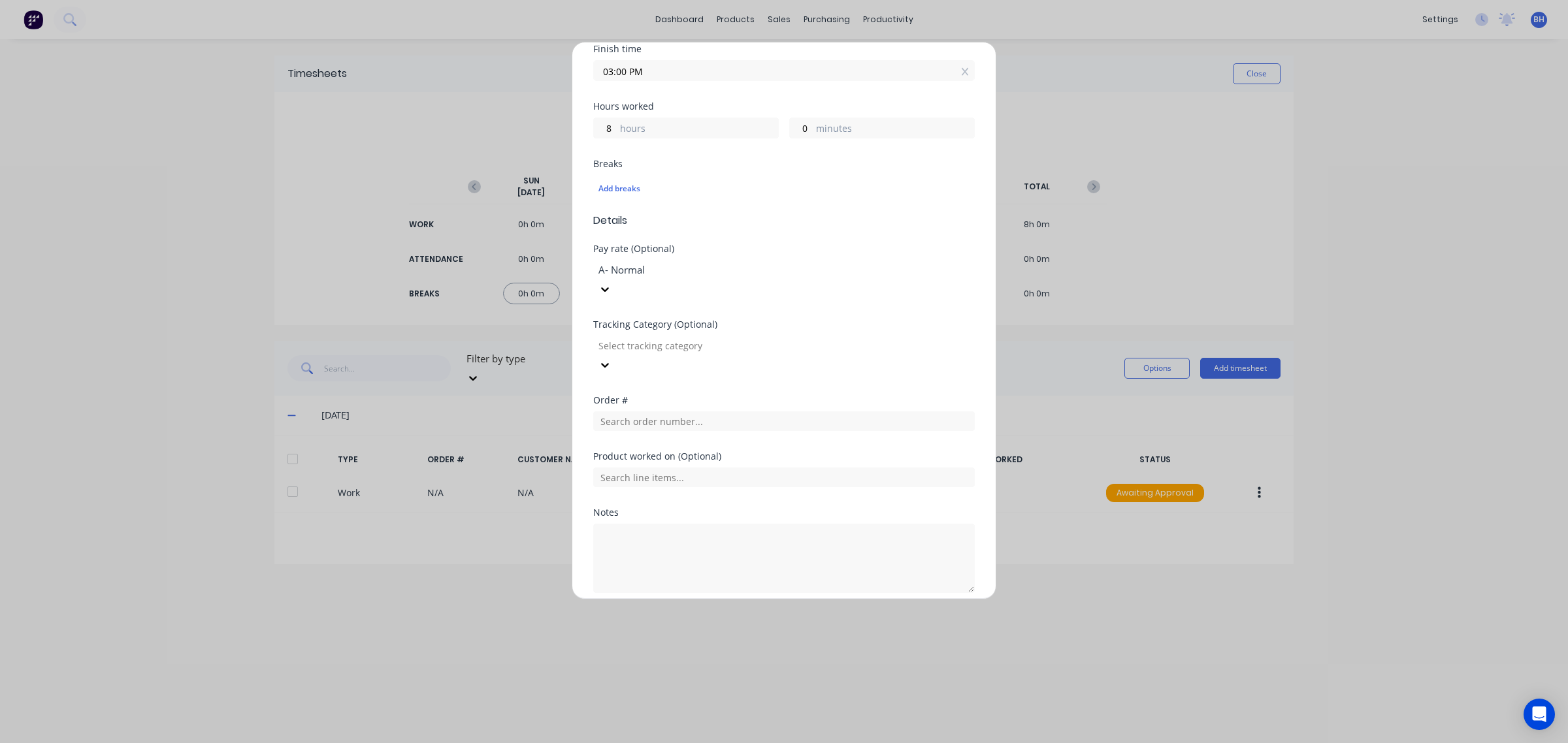
scroll to position [263, 0]
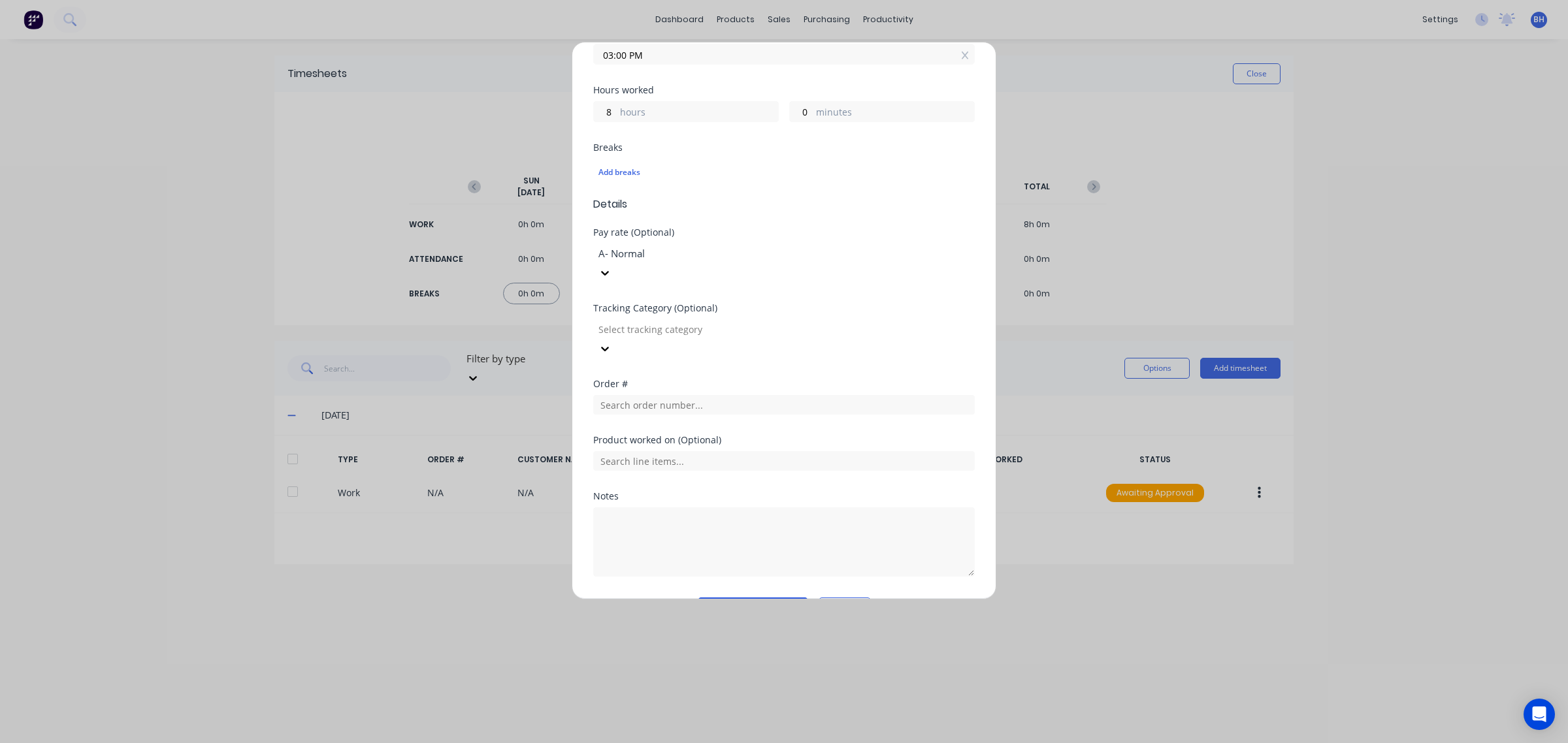
click at [745, 598] on button "Add manual time entry" at bounding box center [753, 608] width 110 height 21
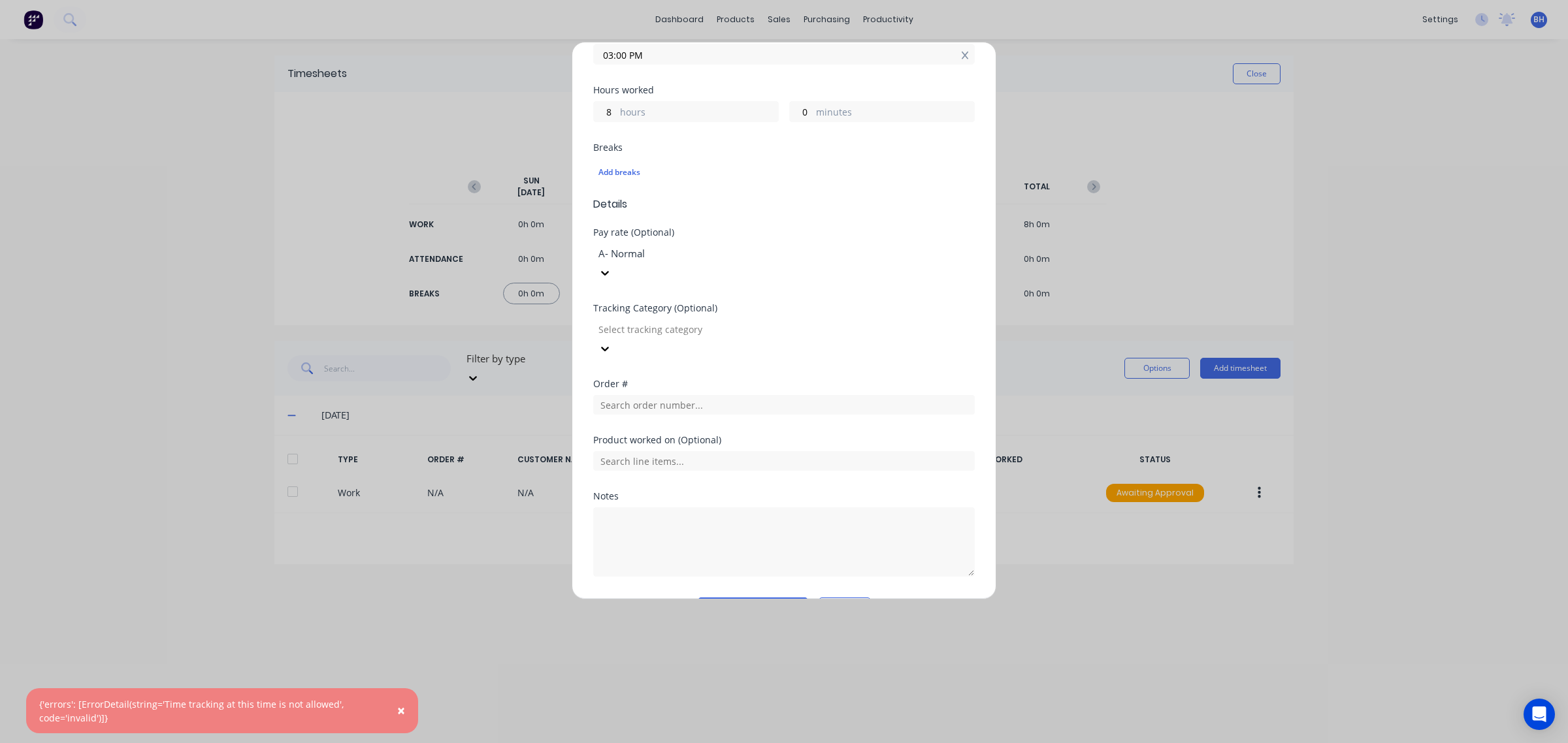
click at [962, 57] on icon at bounding box center [965, 55] width 8 height 9
click at [1046, 92] on div "Add timesheet Work Attendance When Date [DATE] Start time 07:00 AM Finish time …" at bounding box center [784, 372] width 1568 height 743
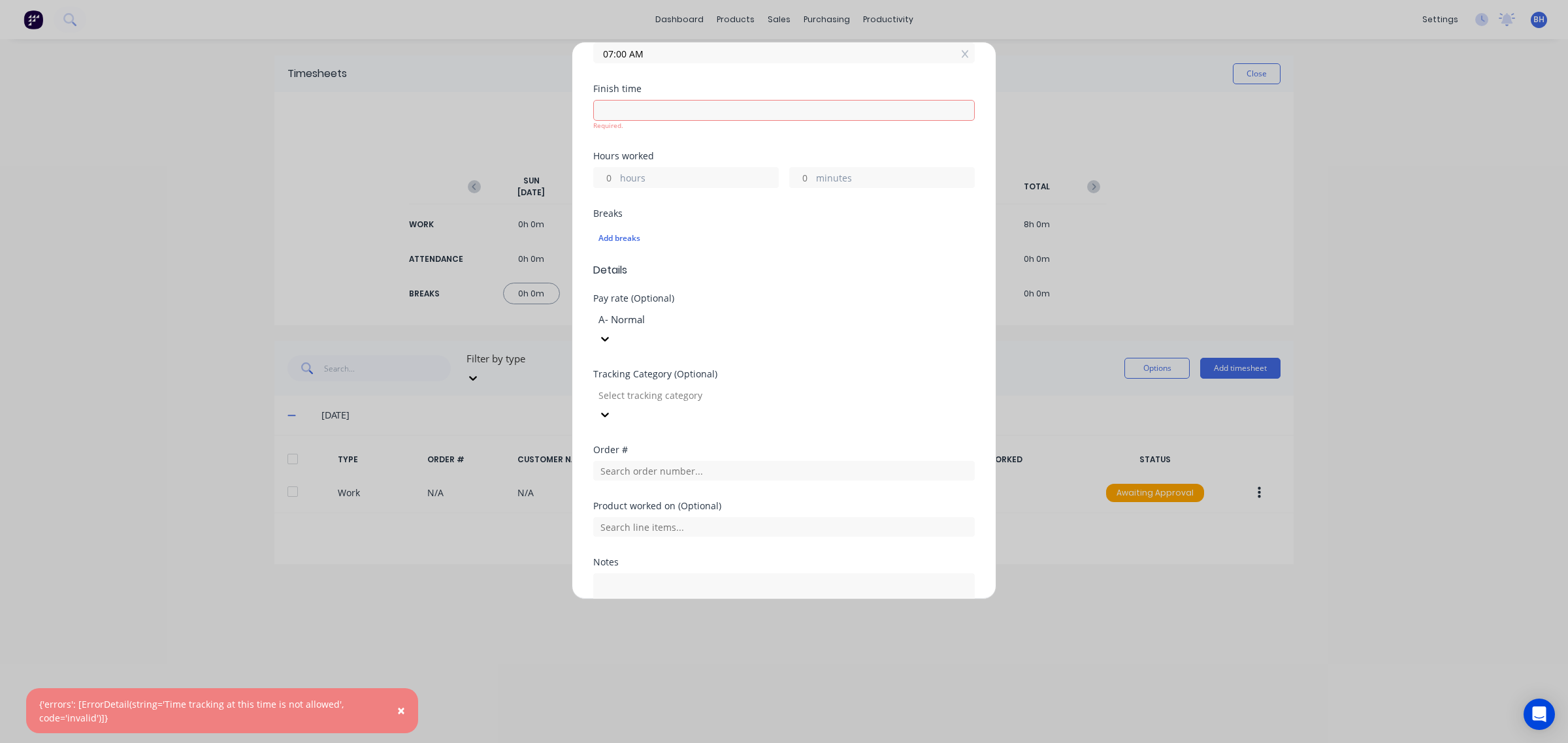
scroll to position [0, 0]
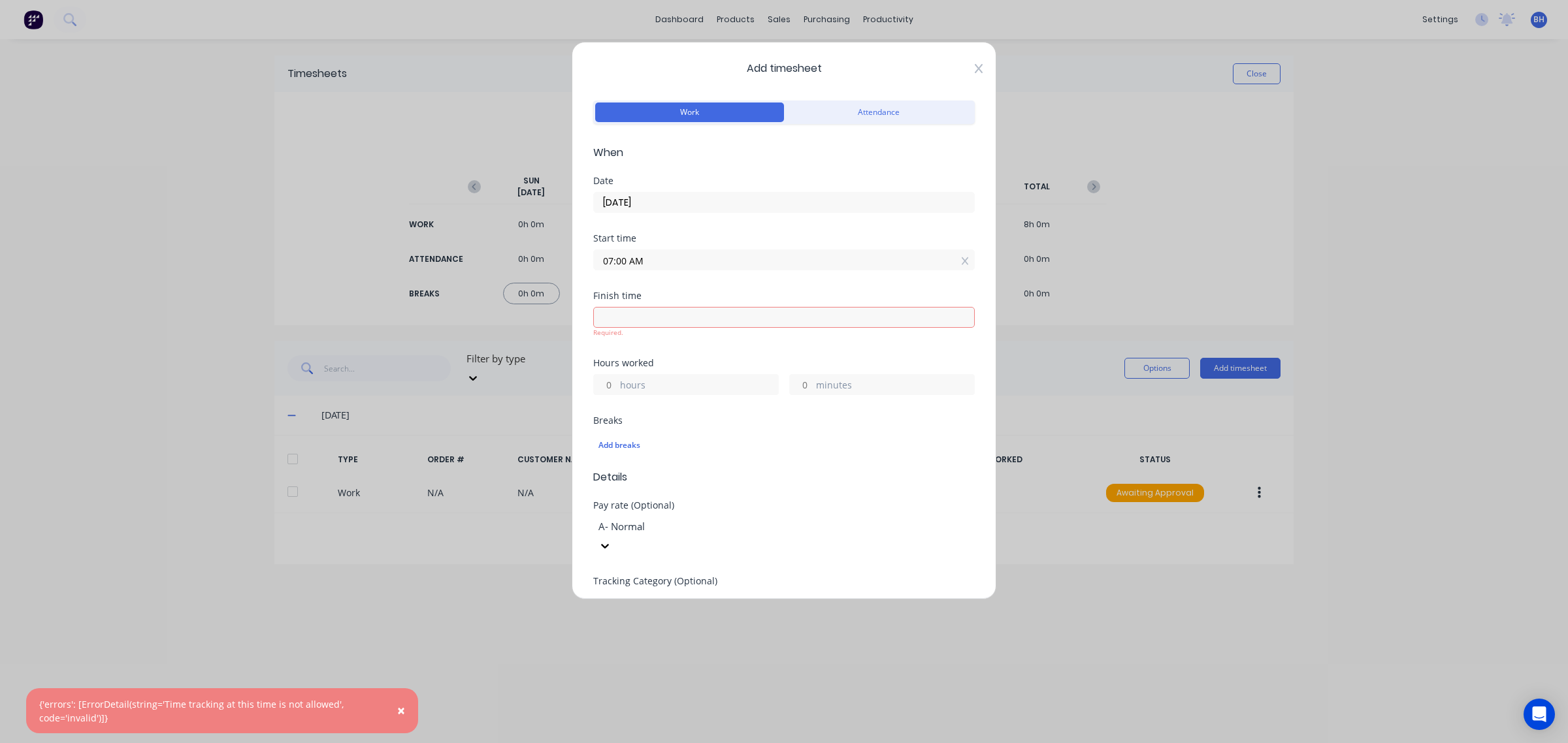
click at [975, 70] on icon at bounding box center [978, 68] width 8 height 11
